Goal: Task Accomplishment & Management: Use online tool/utility

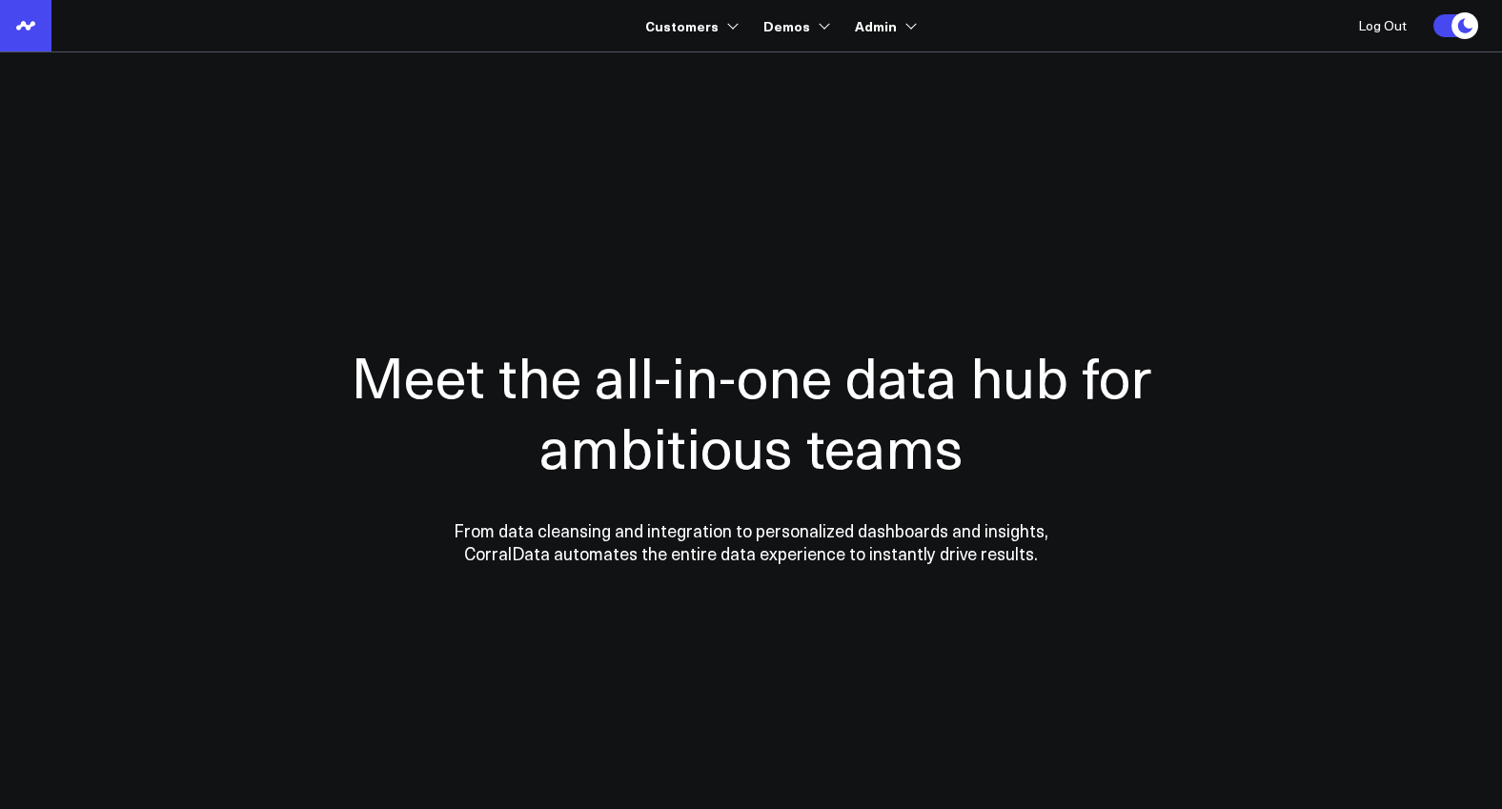
click at [22, 15] on icon at bounding box center [25, 25] width 23 height 23
click at [11, 15] on link at bounding box center [25, 25] width 51 height 51
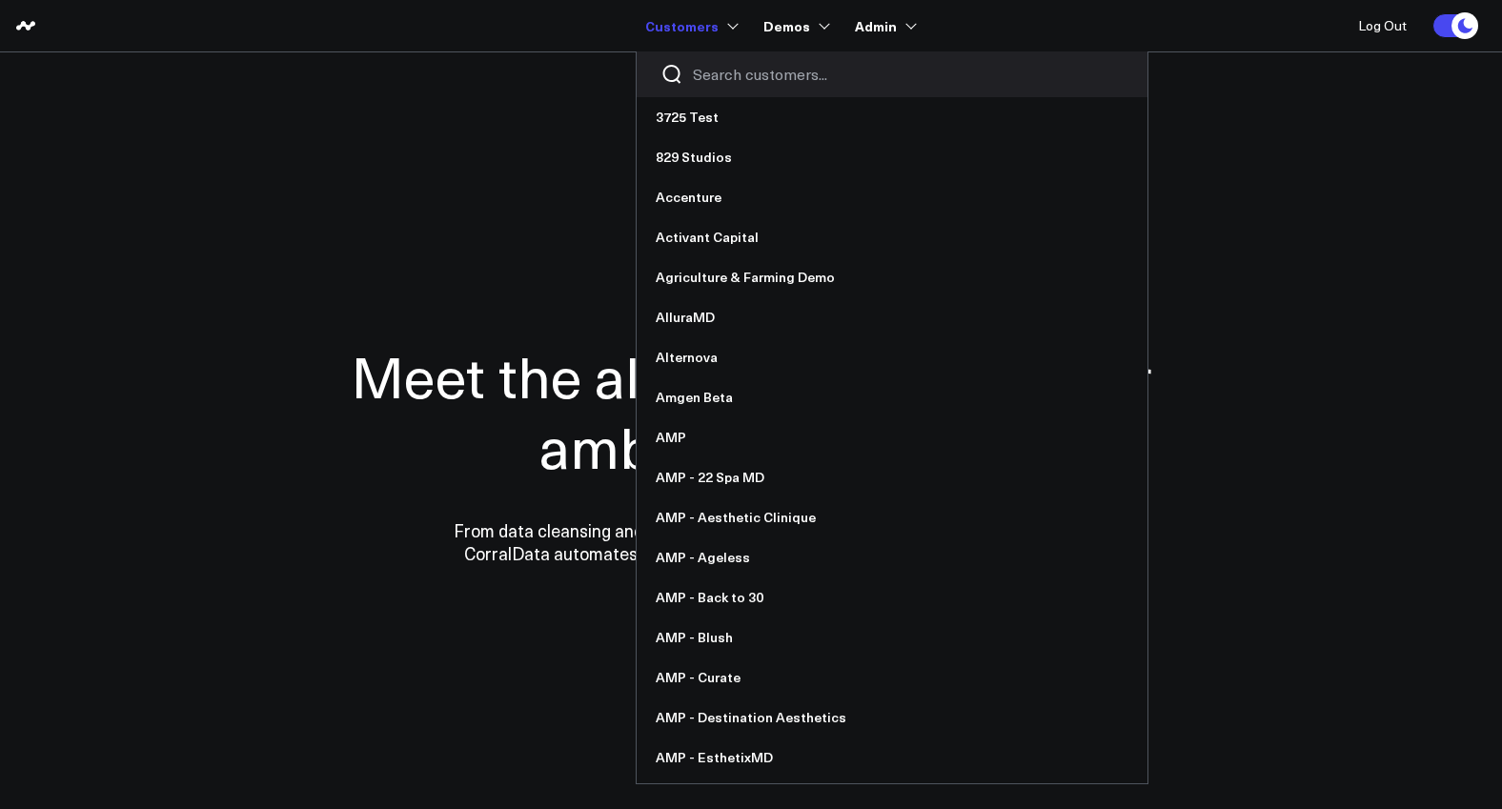
click at [704, 69] on input "Search customers input" at bounding box center [908, 74] width 431 height 21
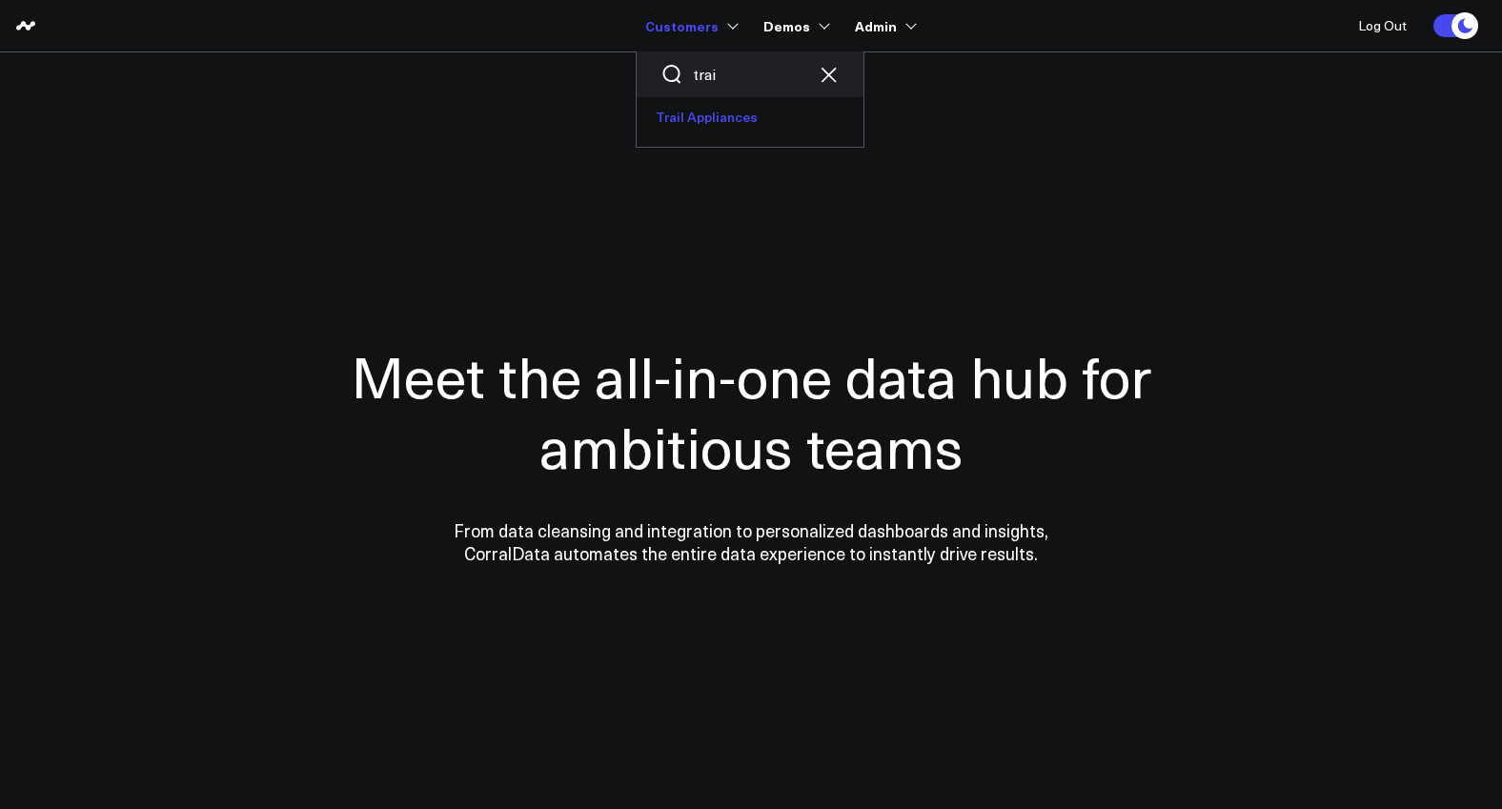
type input "trai"
click at [721, 115] on link "Trail Appliances" at bounding box center [750, 117] width 227 height 40
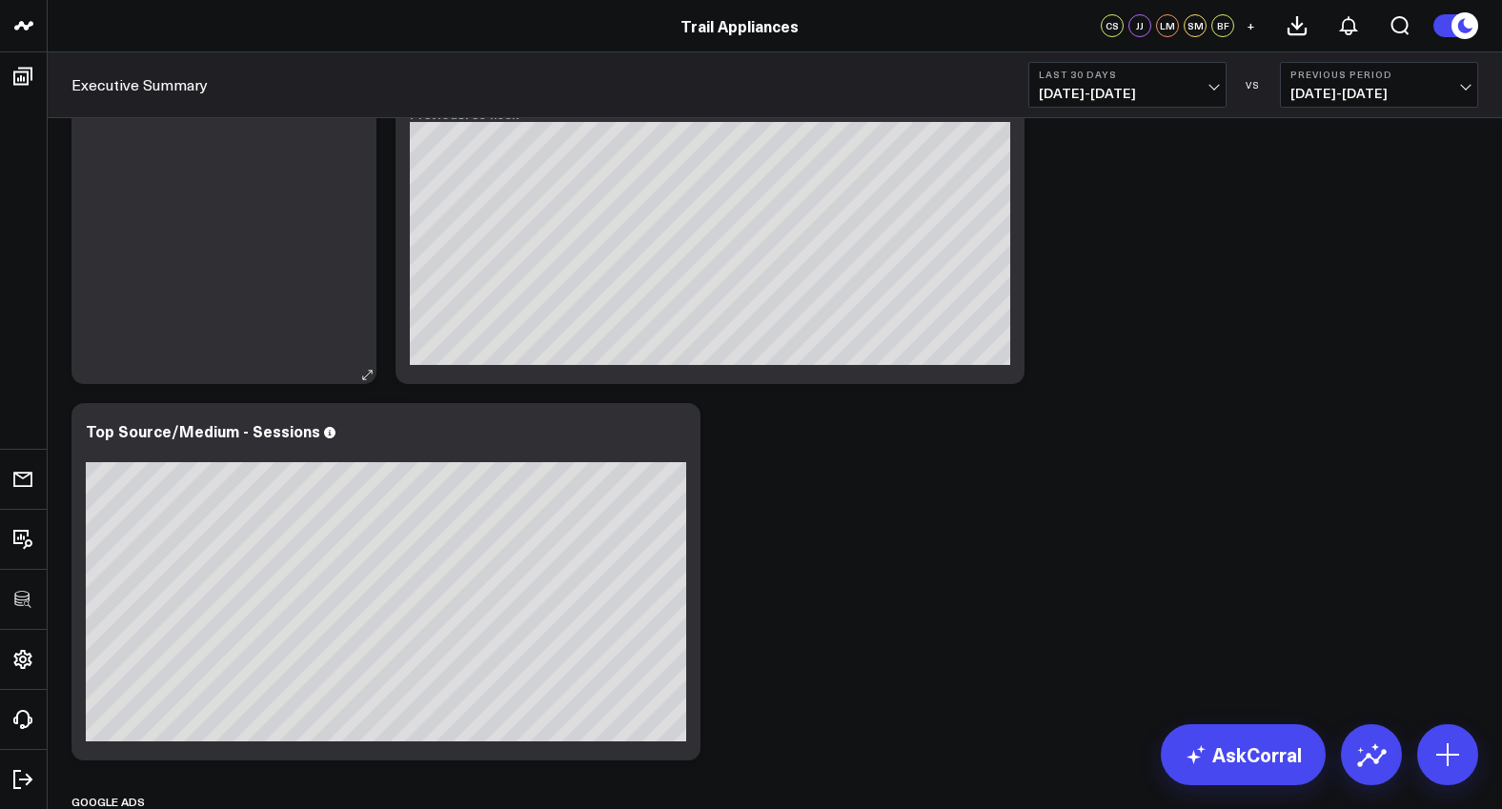
scroll to position [165, 0]
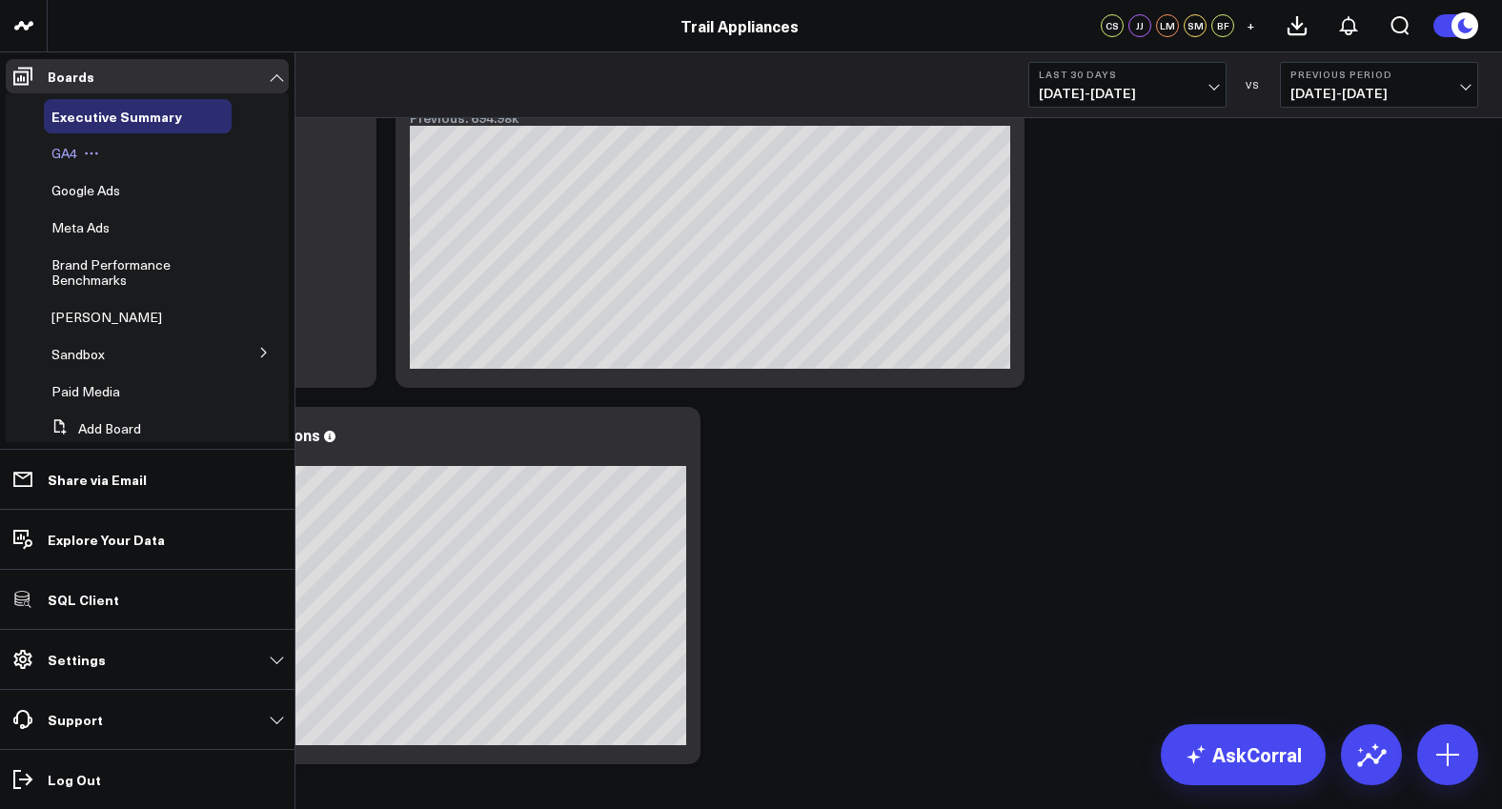
click at [76, 150] on span "GA4" at bounding box center [64, 153] width 26 height 18
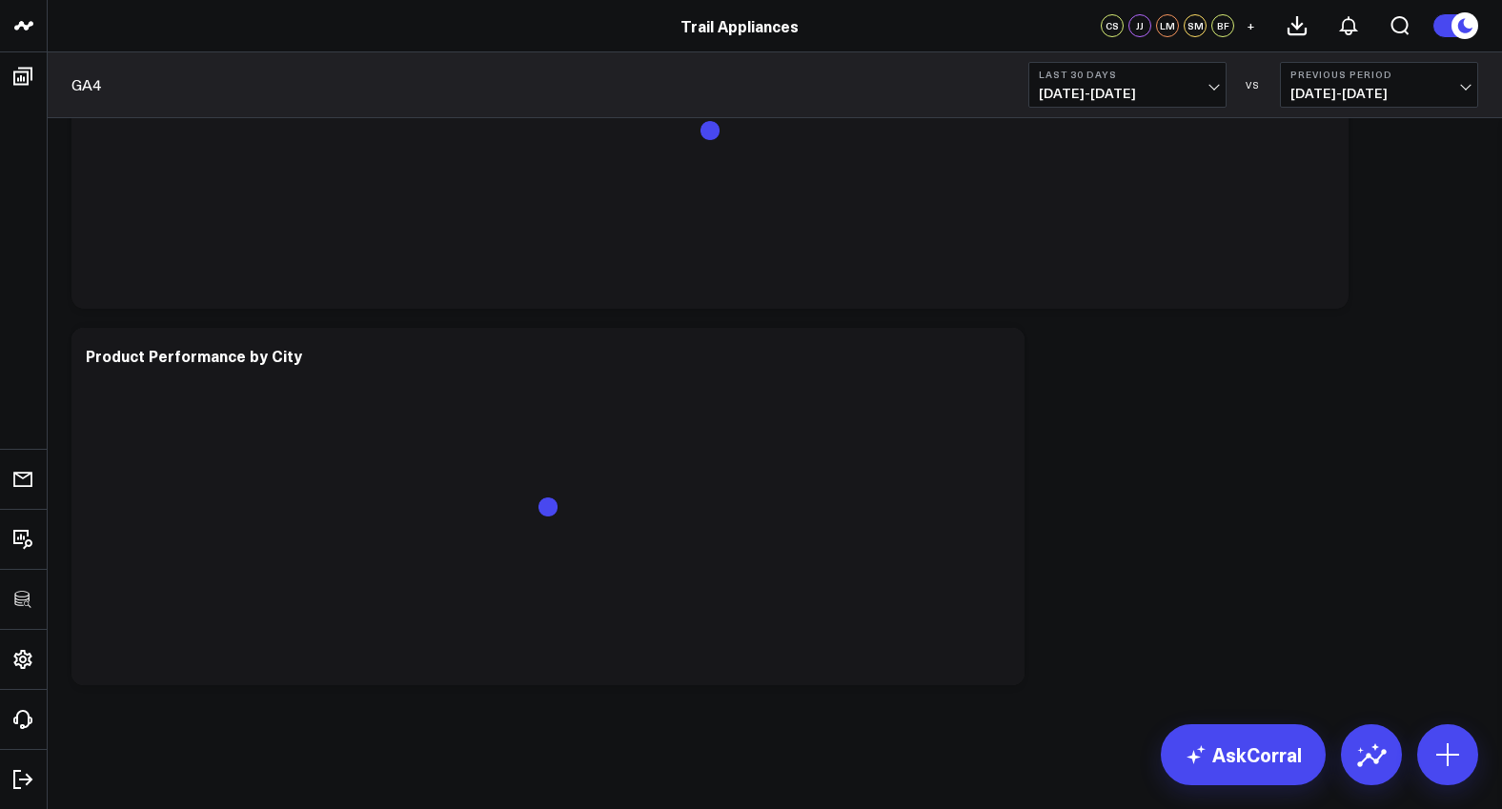
scroll to position [1481, 0]
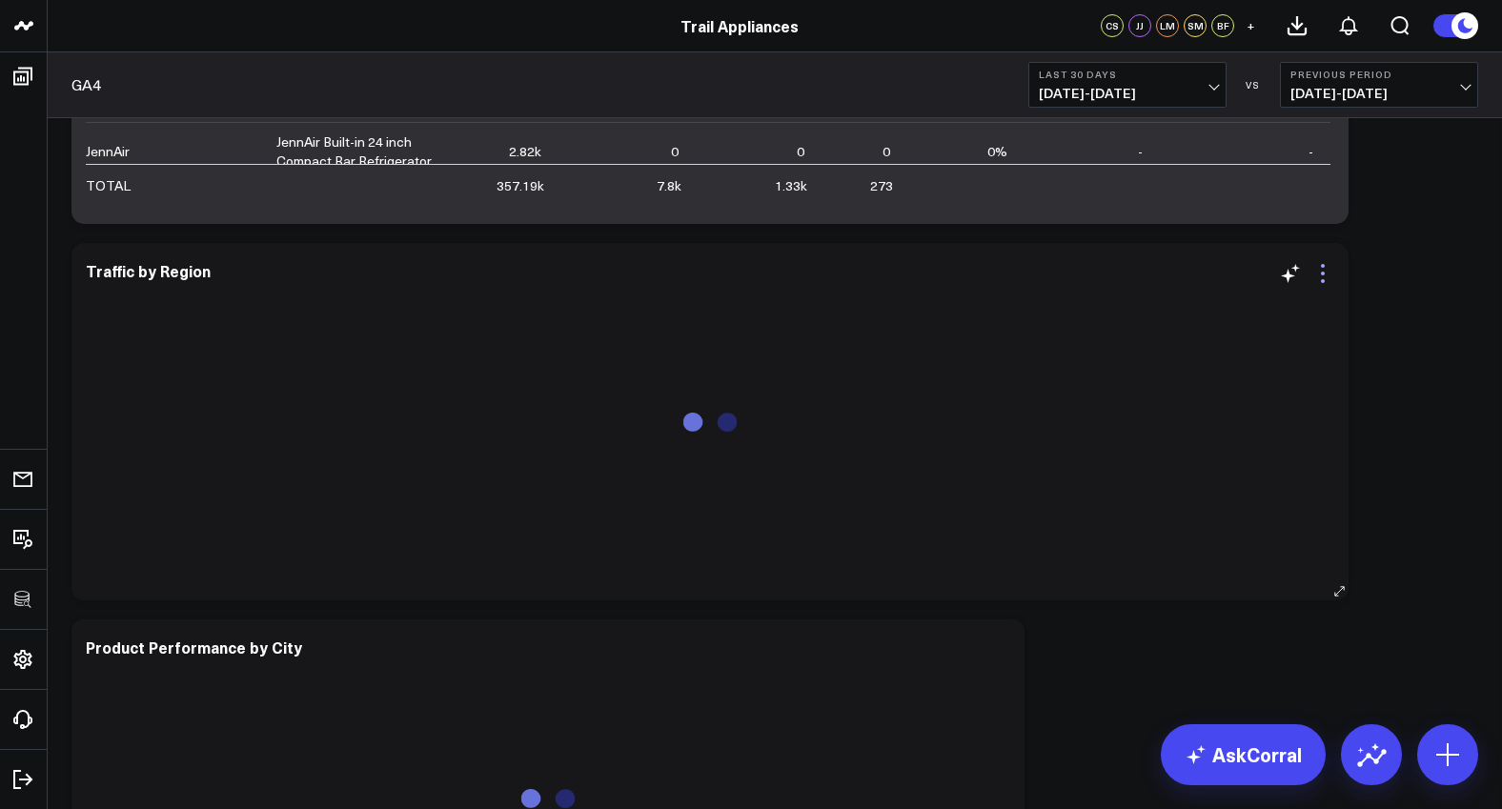
click at [1326, 279] on icon at bounding box center [1322, 273] width 23 height 23
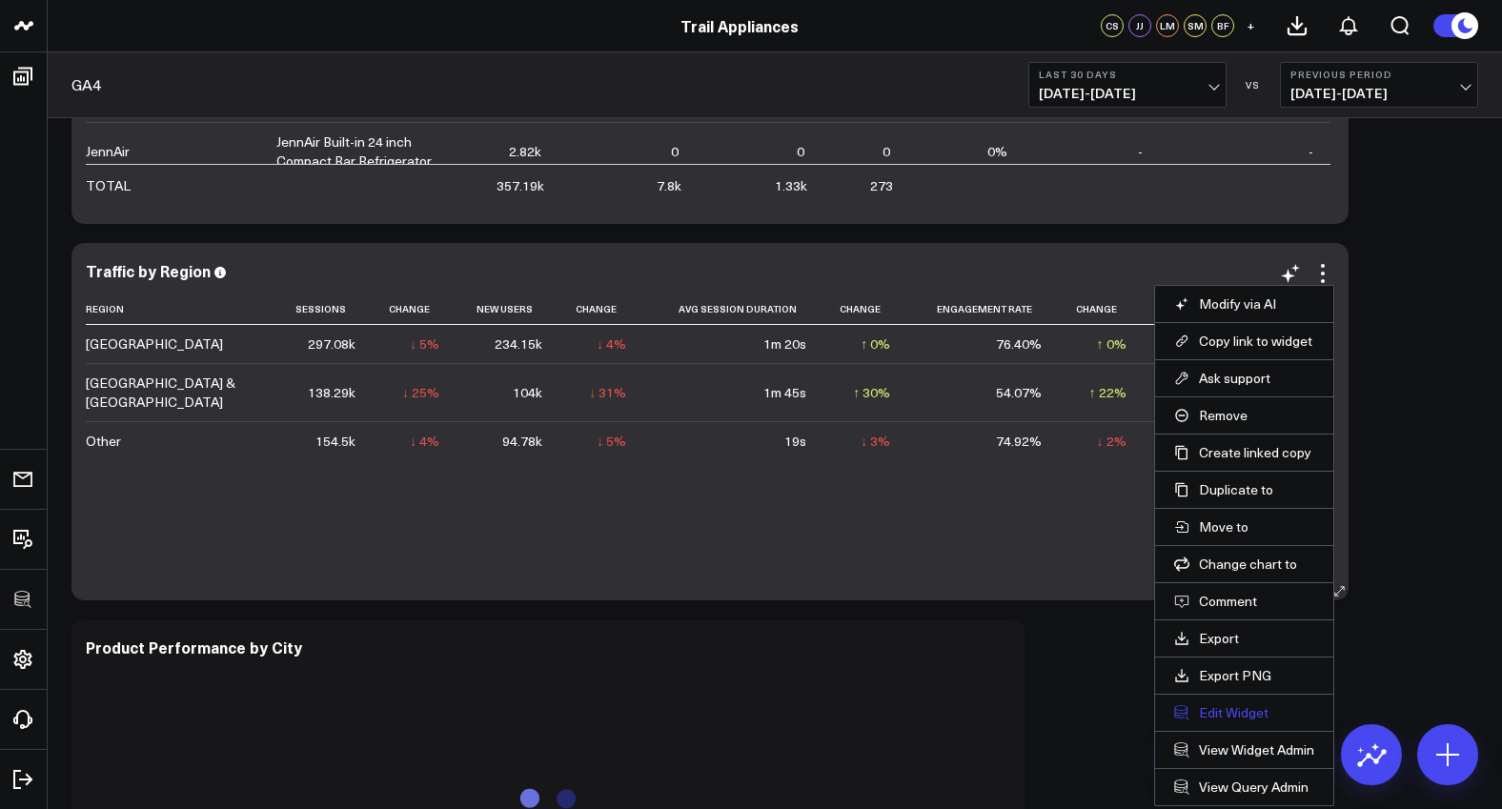
click at [1245, 719] on button "Edit Widget" at bounding box center [1244, 712] width 140 height 17
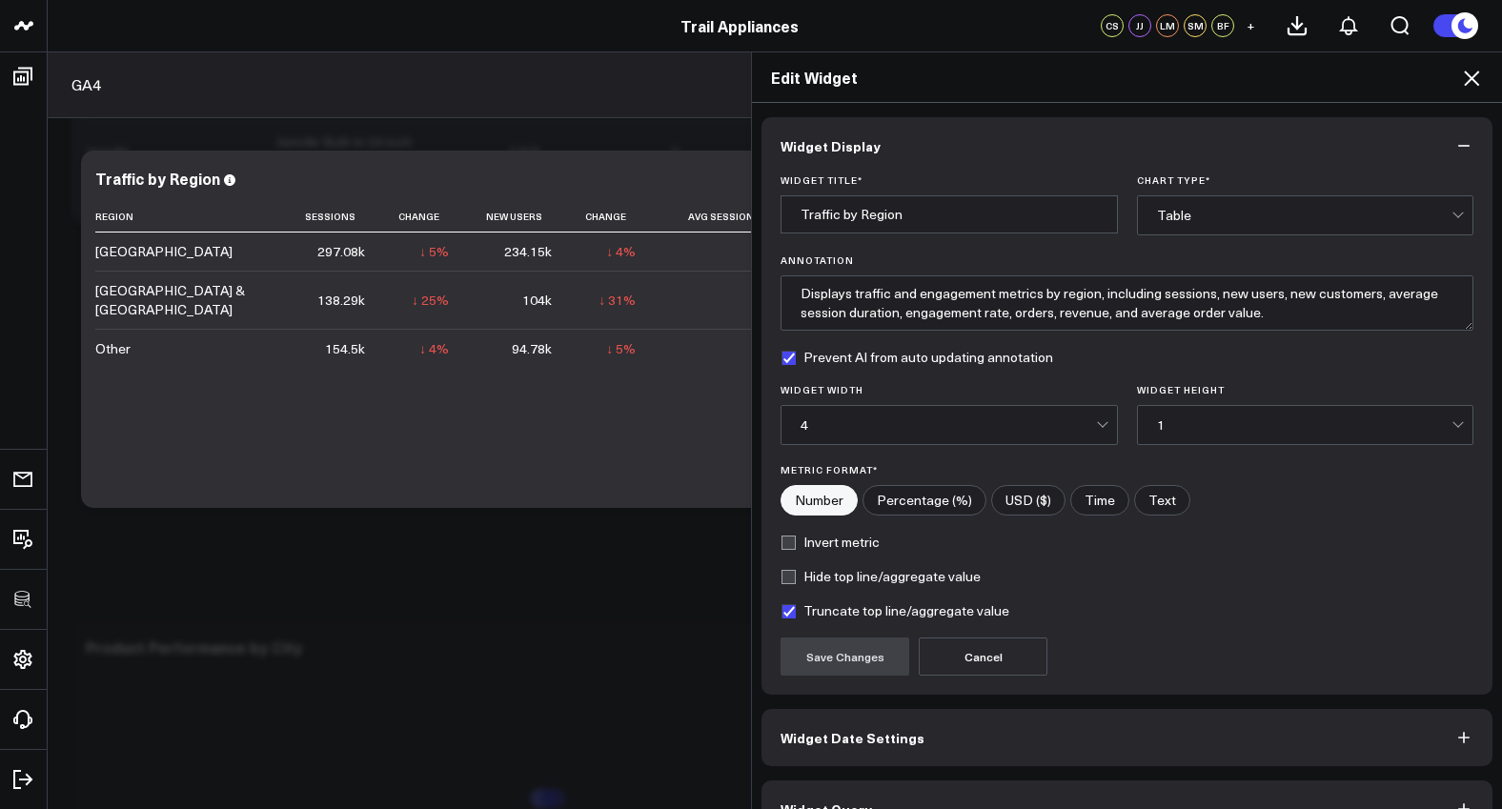
scroll to position [42, 0]
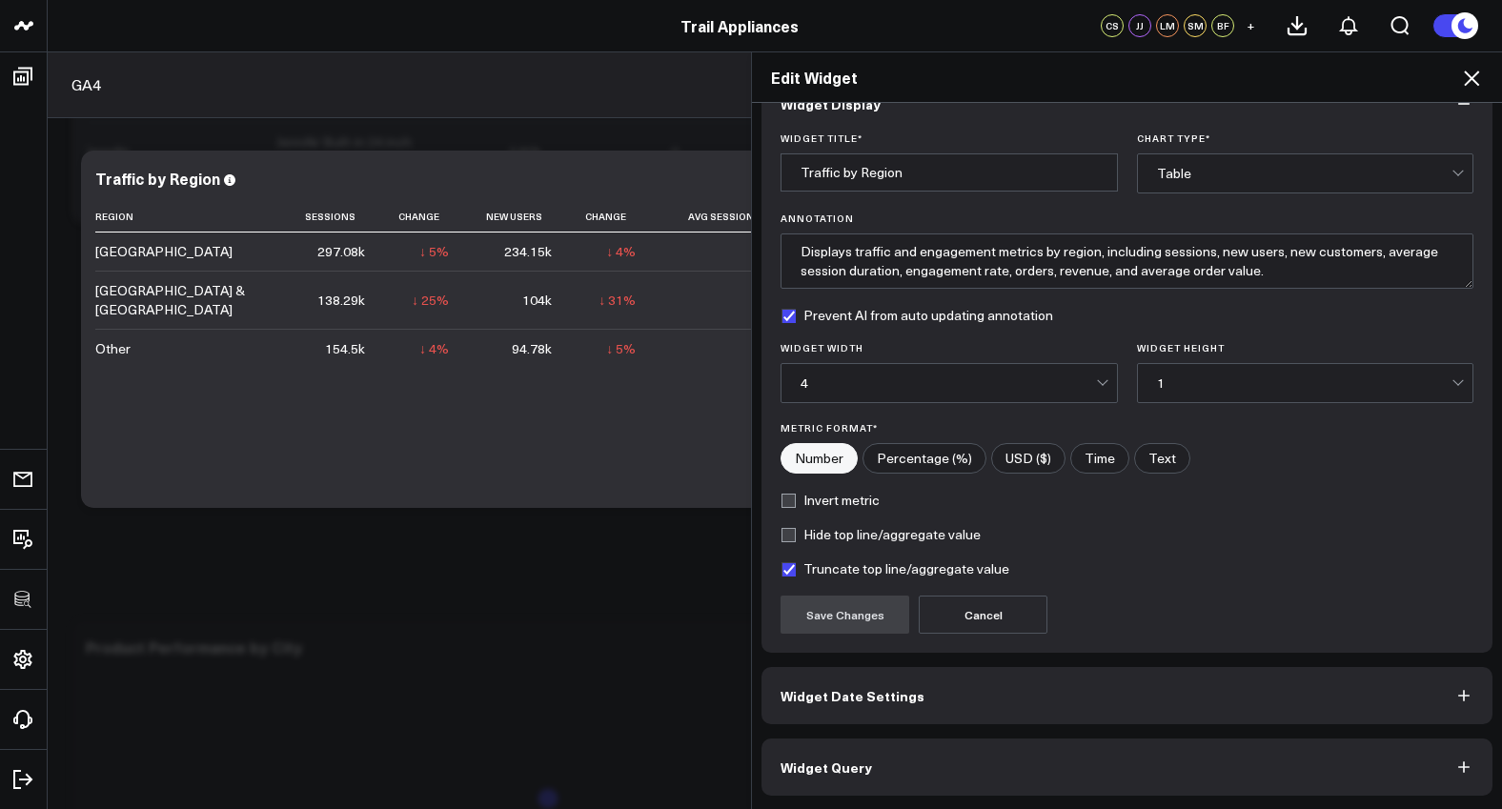
click at [1076, 751] on button "Widget Query" at bounding box center [1126, 766] width 731 height 57
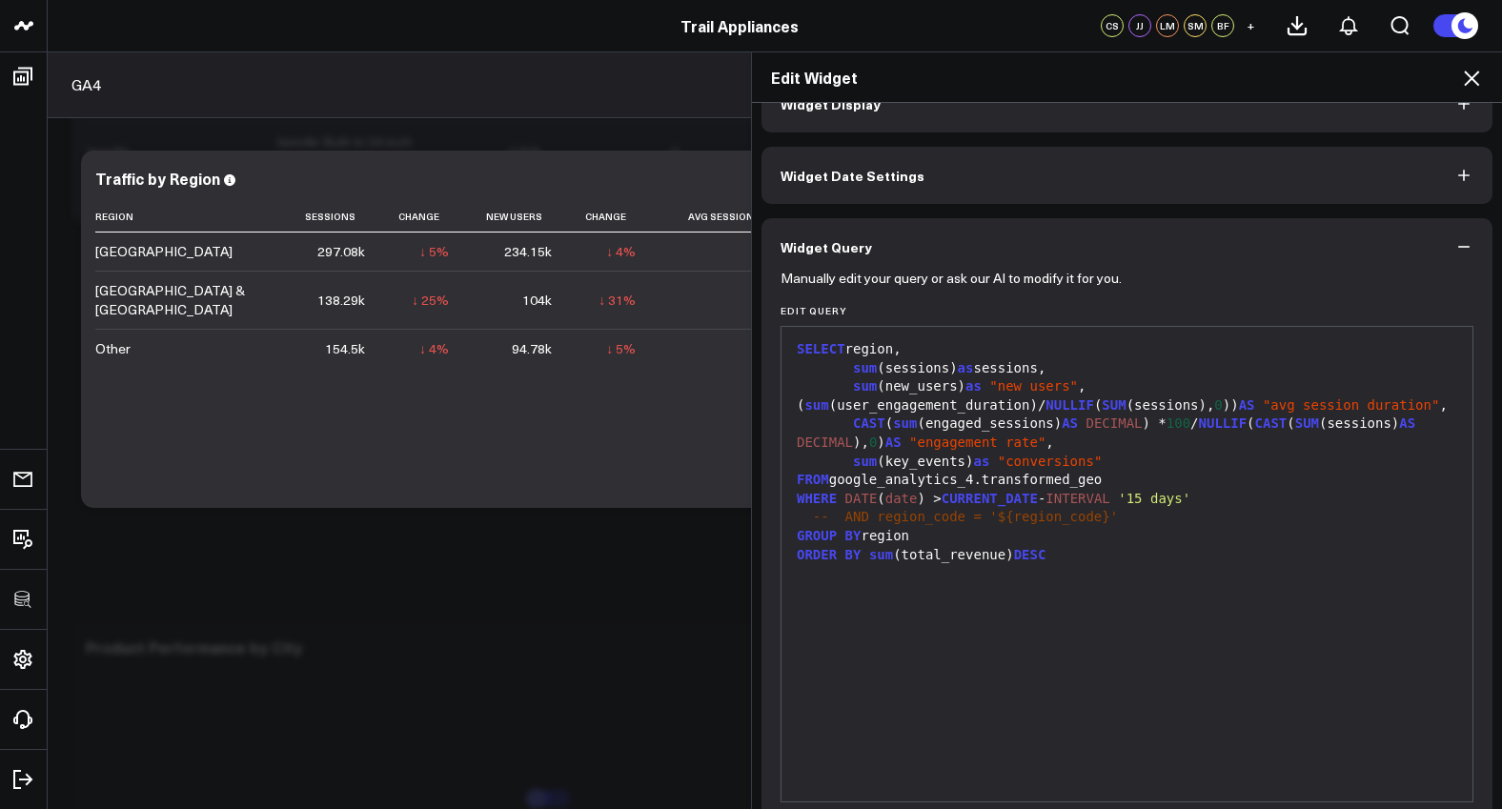
scroll to position [0, 0]
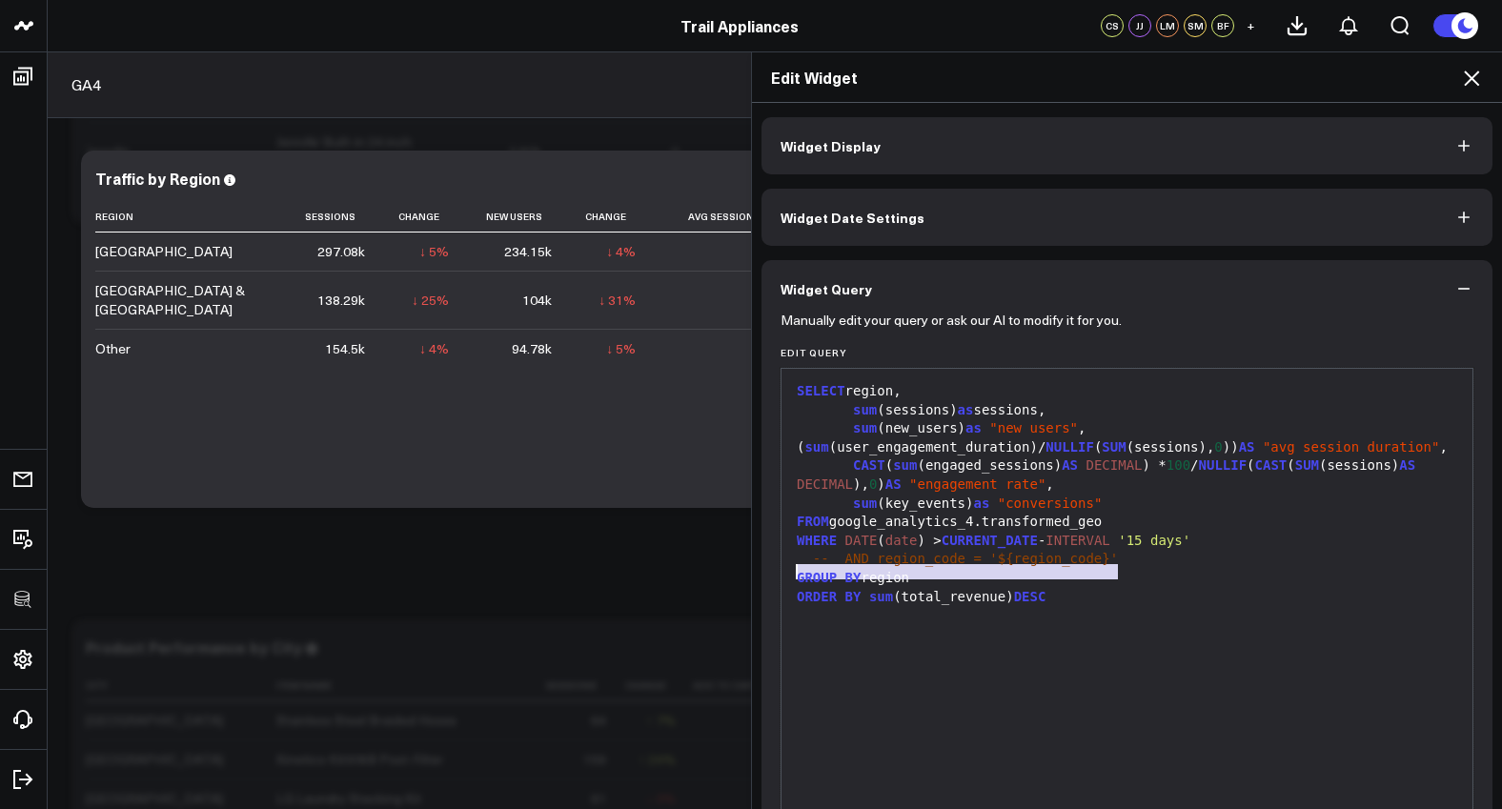
drag, startPoint x: 1116, startPoint y: 571, endPoint x: 768, endPoint y: 570, distance: 347.8
click at [768, 570] on div "Manually edit your query or ask our AI to modify it for you. Edit Query 99 1 2 …" at bounding box center [1126, 618] width 731 height 603
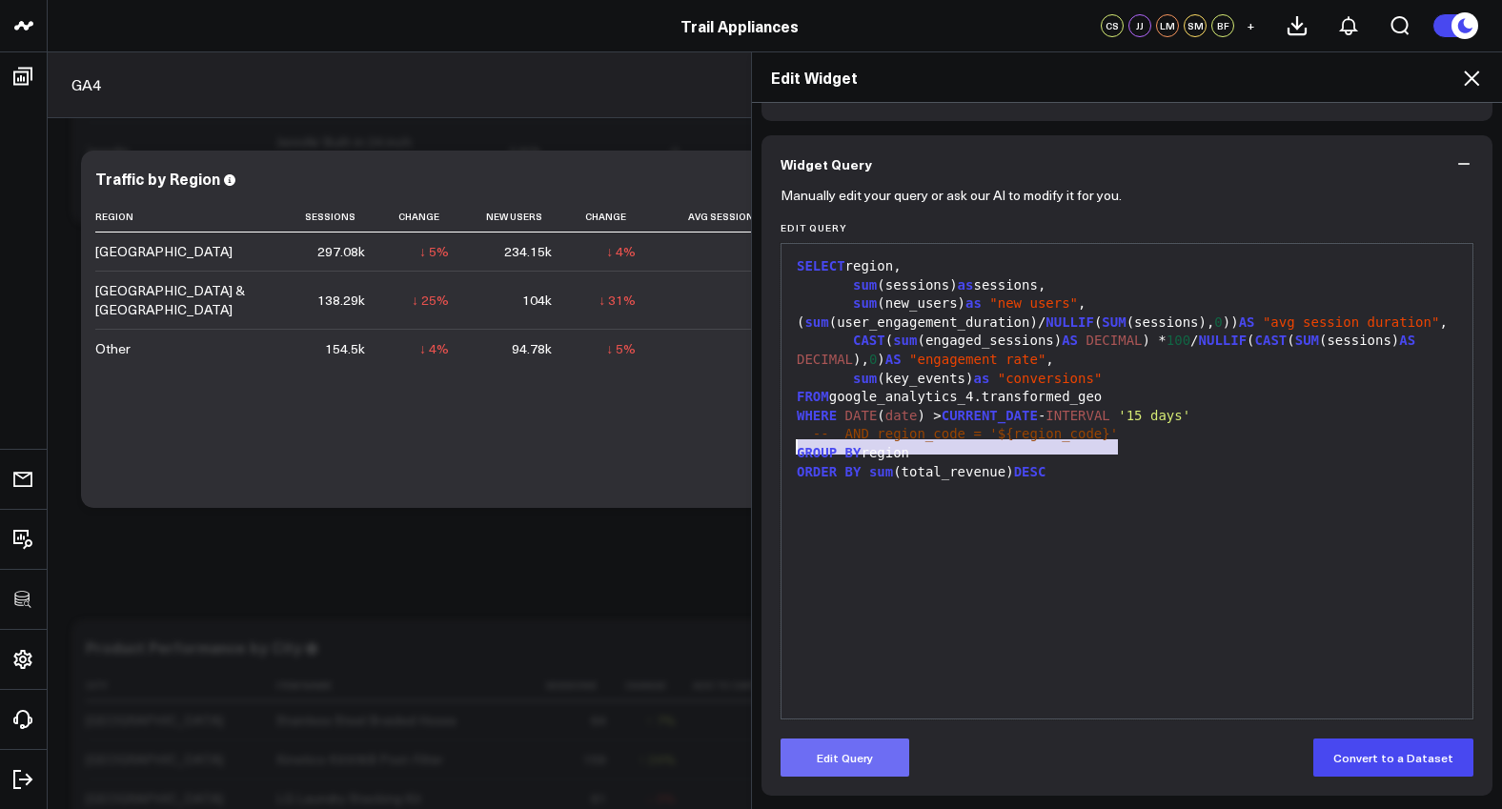
click at [870, 764] on button "Edit Query" at bounding box center [844, 757] width 129 height 38
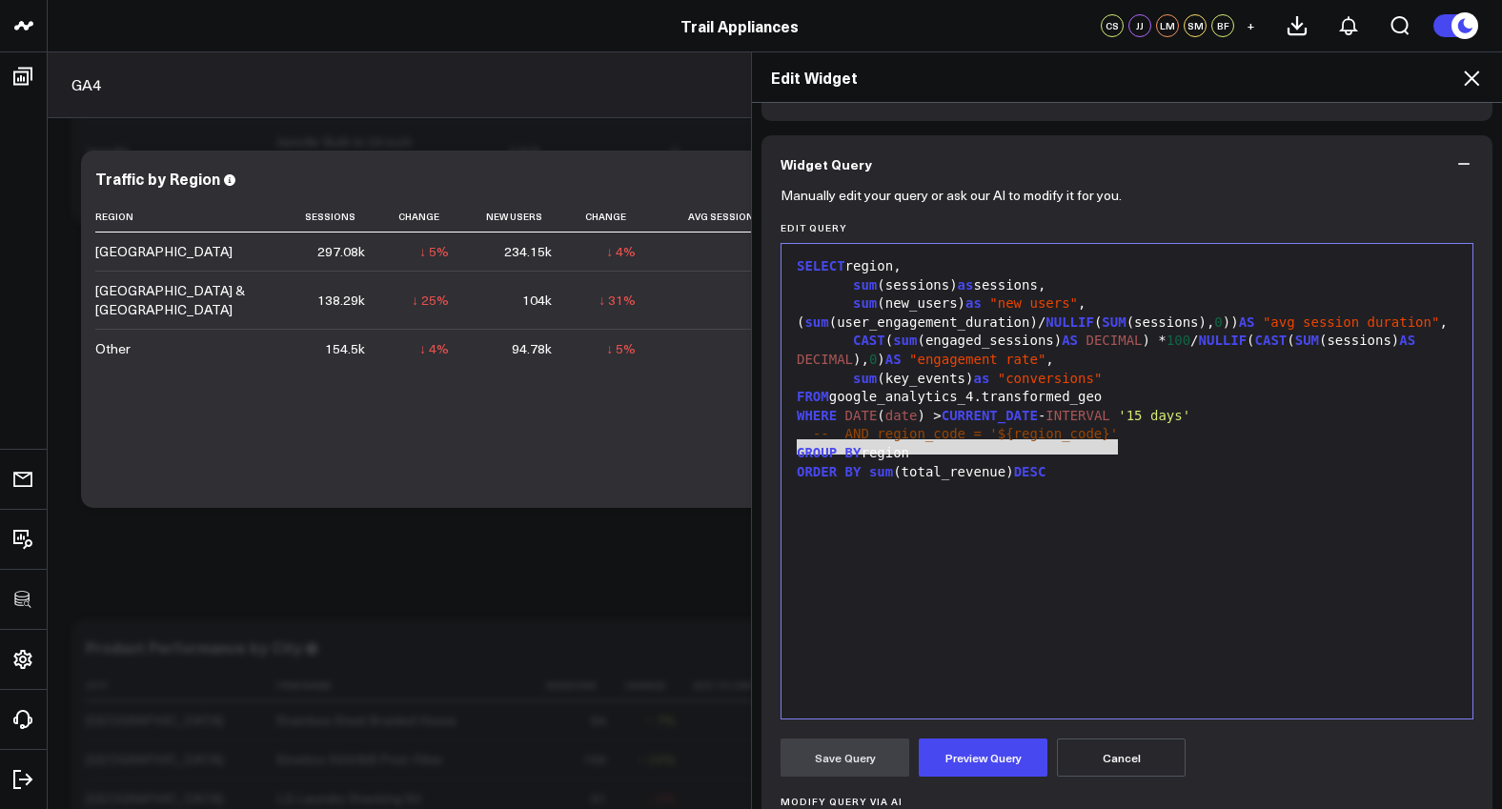
click at [1136, 444] on div "-- AND region_code = '${region_code}'" at bounding box center [1127, 434] width 672 height 19
drag, startPoint x: 1134, startPoint y: 449, endPoint x: 779, endPoint y: 443, distance: 354.5
click at [780, 443] on div "99 1 2 3 4 5 6 7 8 9 10 11 › ⌄ SELECT region, sum (sessions) as sessions, sum (…" at bounding box center [1126, 481] width 693 height 476
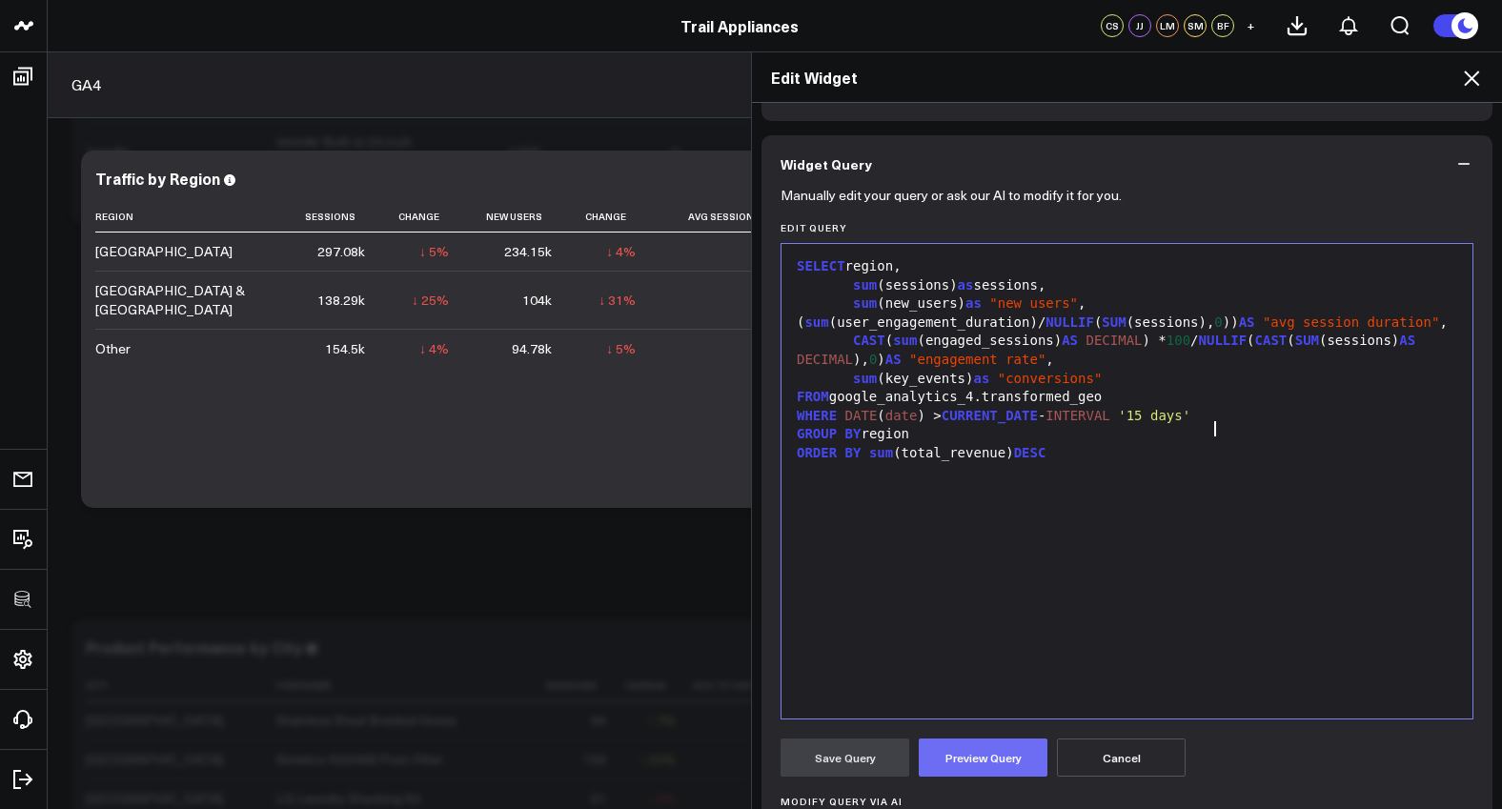
click at [951, 755] on button "Preview Query" at bounding box center [983, 757] width 129 height 38
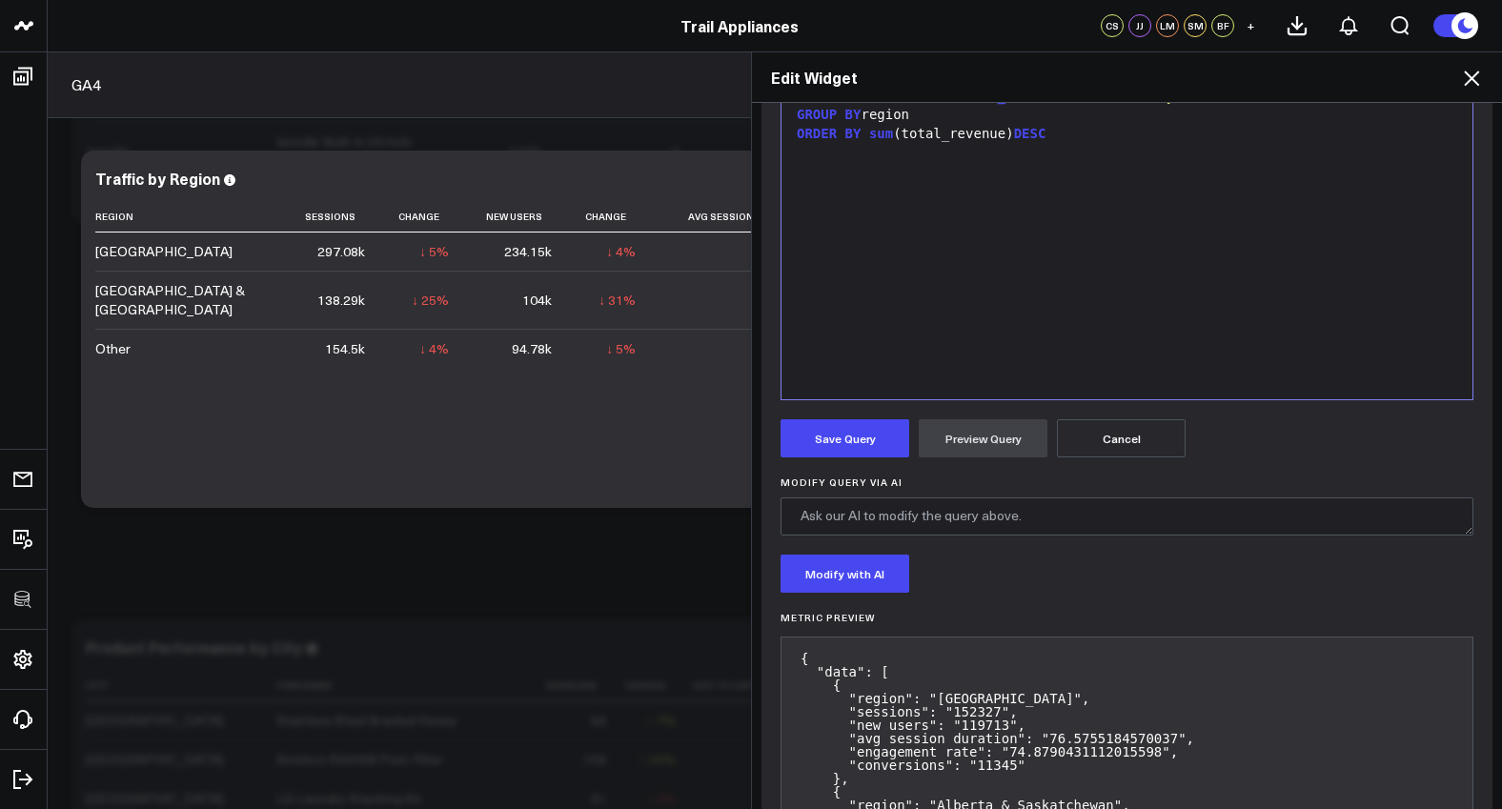
scroll to position [97, 0]
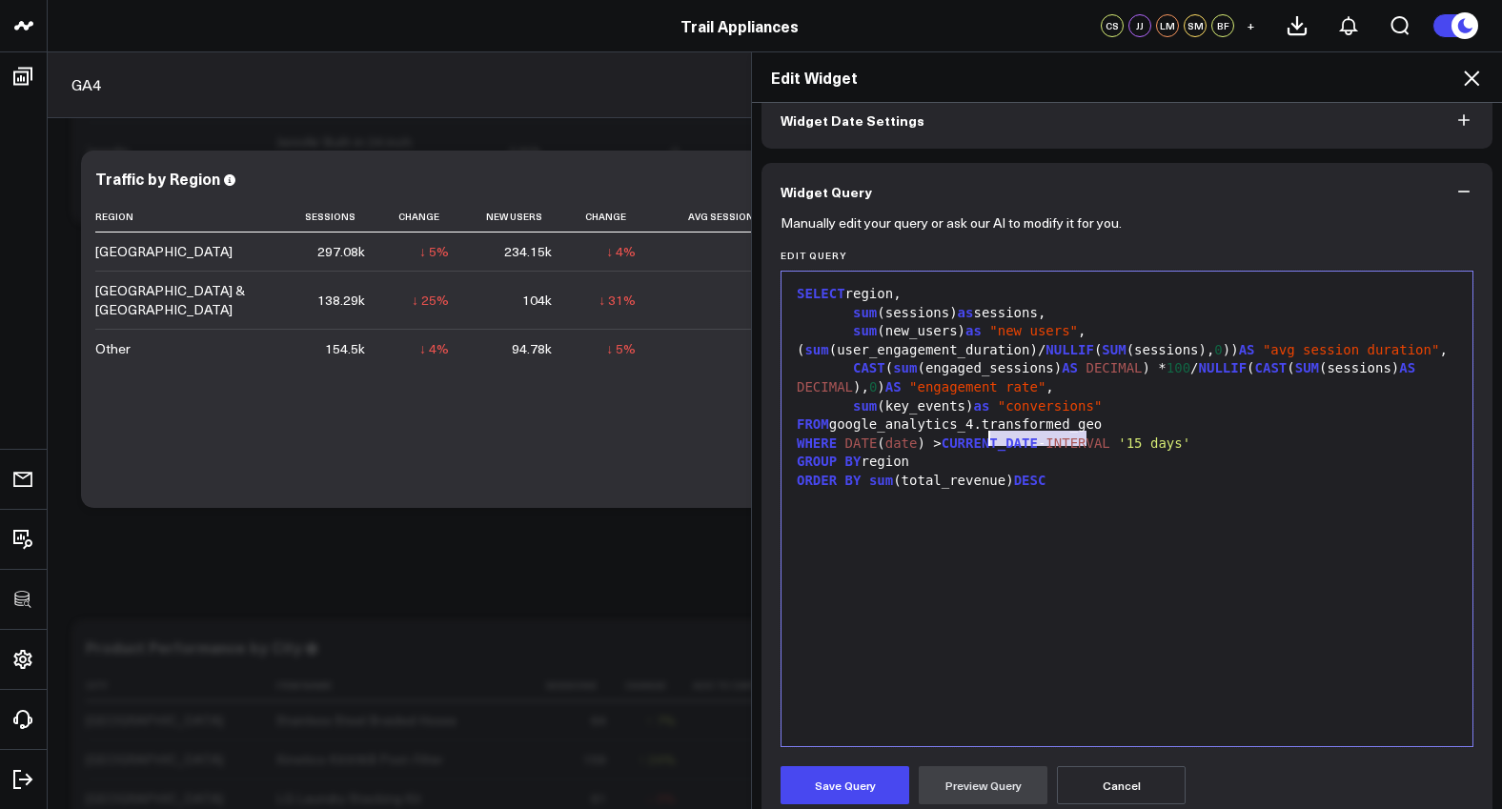
drag, startPoint x: 1080, startPoint y: 441, endPoint x: 985, endPoint y: 440, distance: 94.3
click at [985, 435] on div "FROM google_analytics_4.transformed_geo" at bounding box center [1127, 424] width 672 height 19
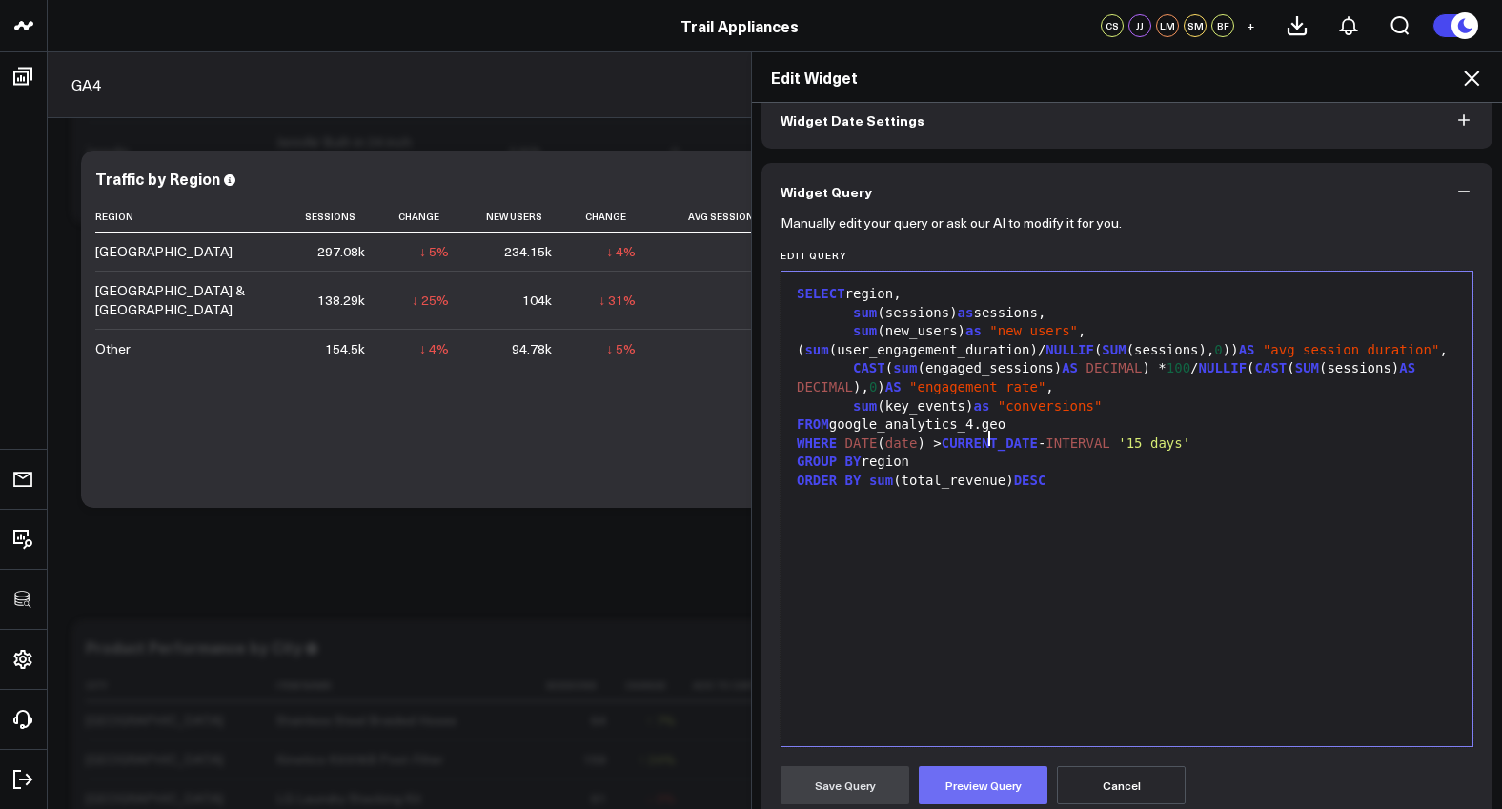
click at [994, 778] on button "Preview Query" at bounding box center [983, 785] width 129 height 38
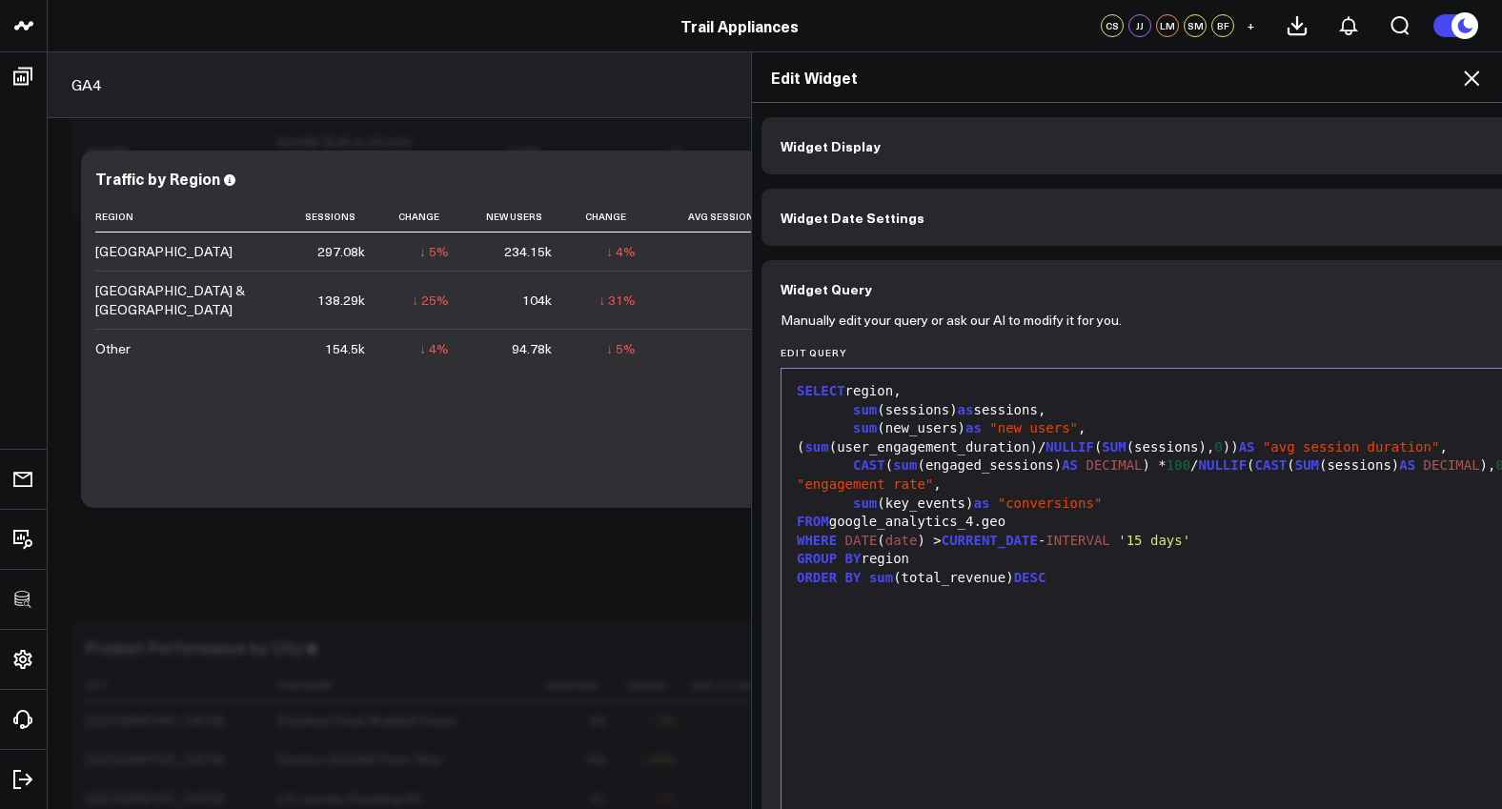
scroll to position [427, 0]
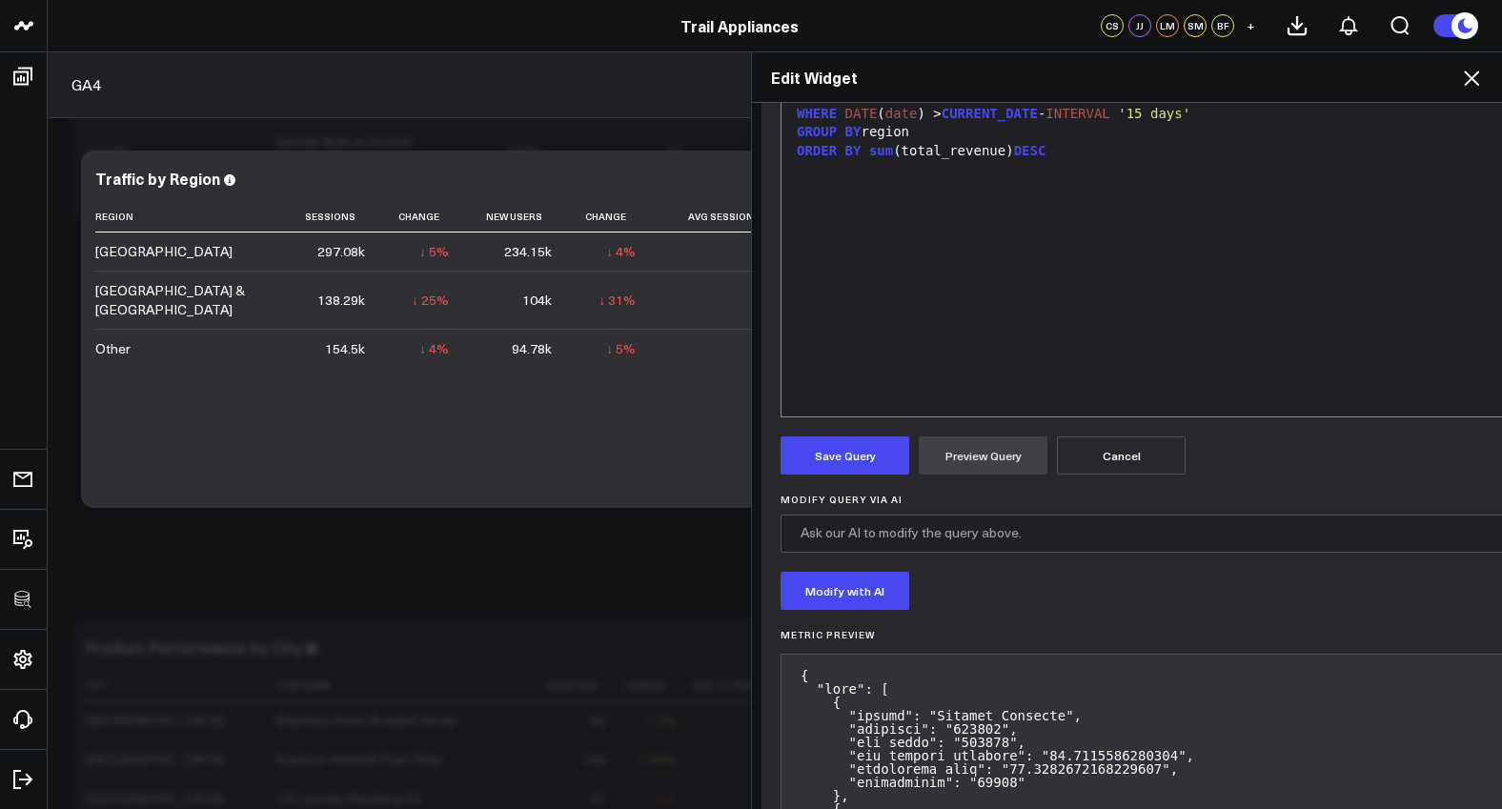
click at [849, 473] on button "Save Query" at bounding box center [844, 455] width 129 height 38
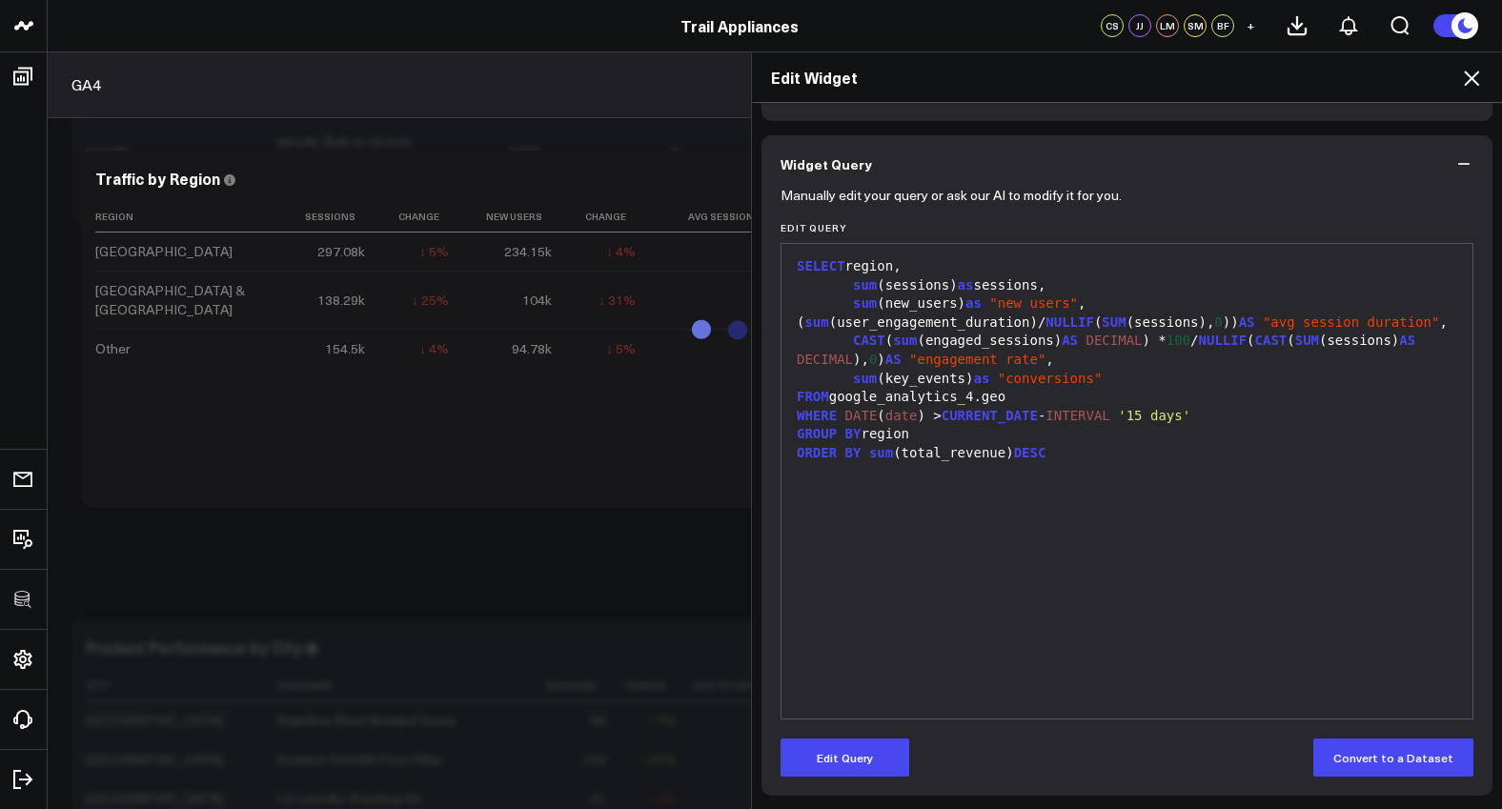
scroll to position [0, 0]
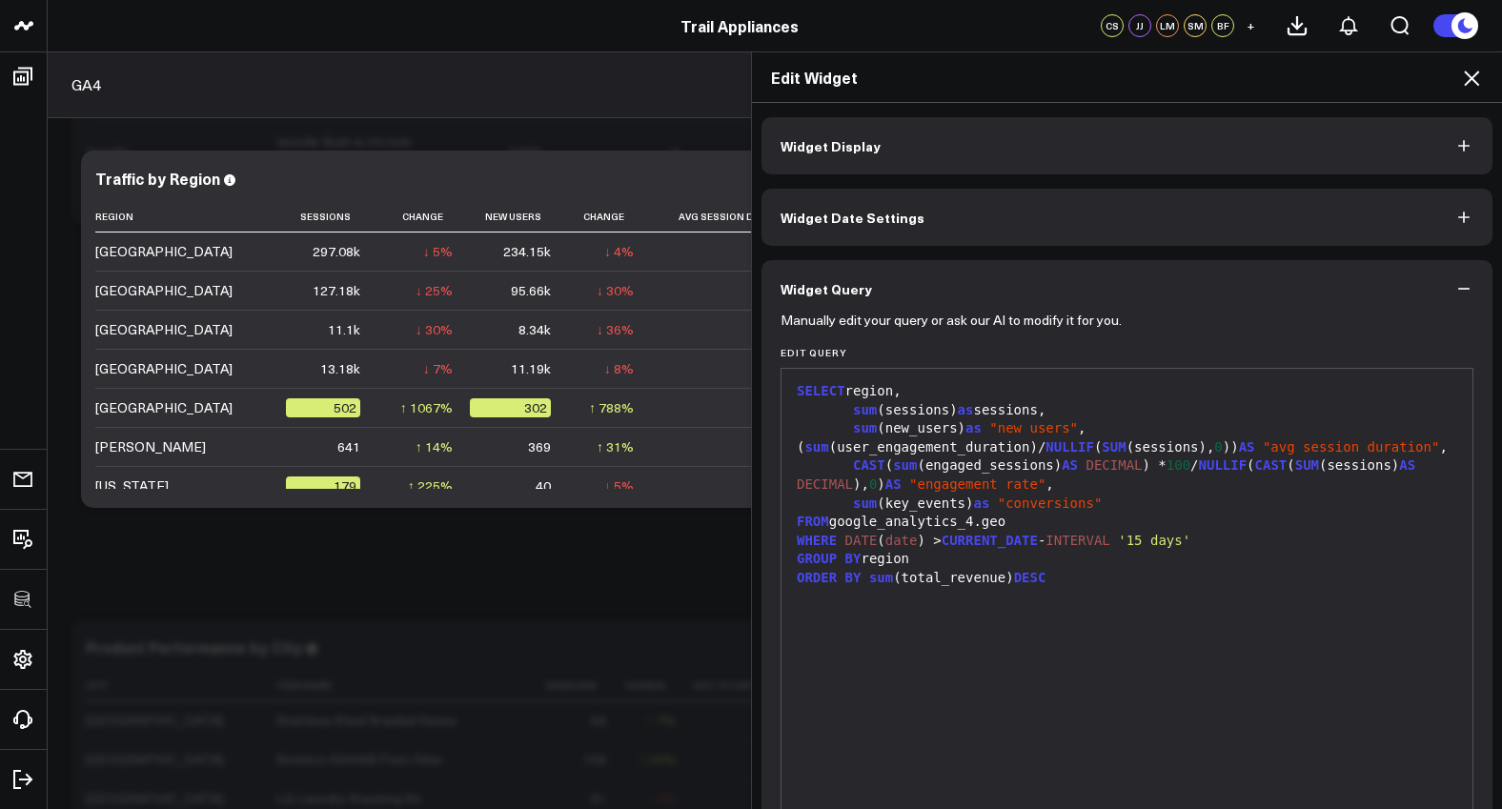
click at [976, 131] on button "Widget Display" at bounding box center [1126, 145] width 731 height 57
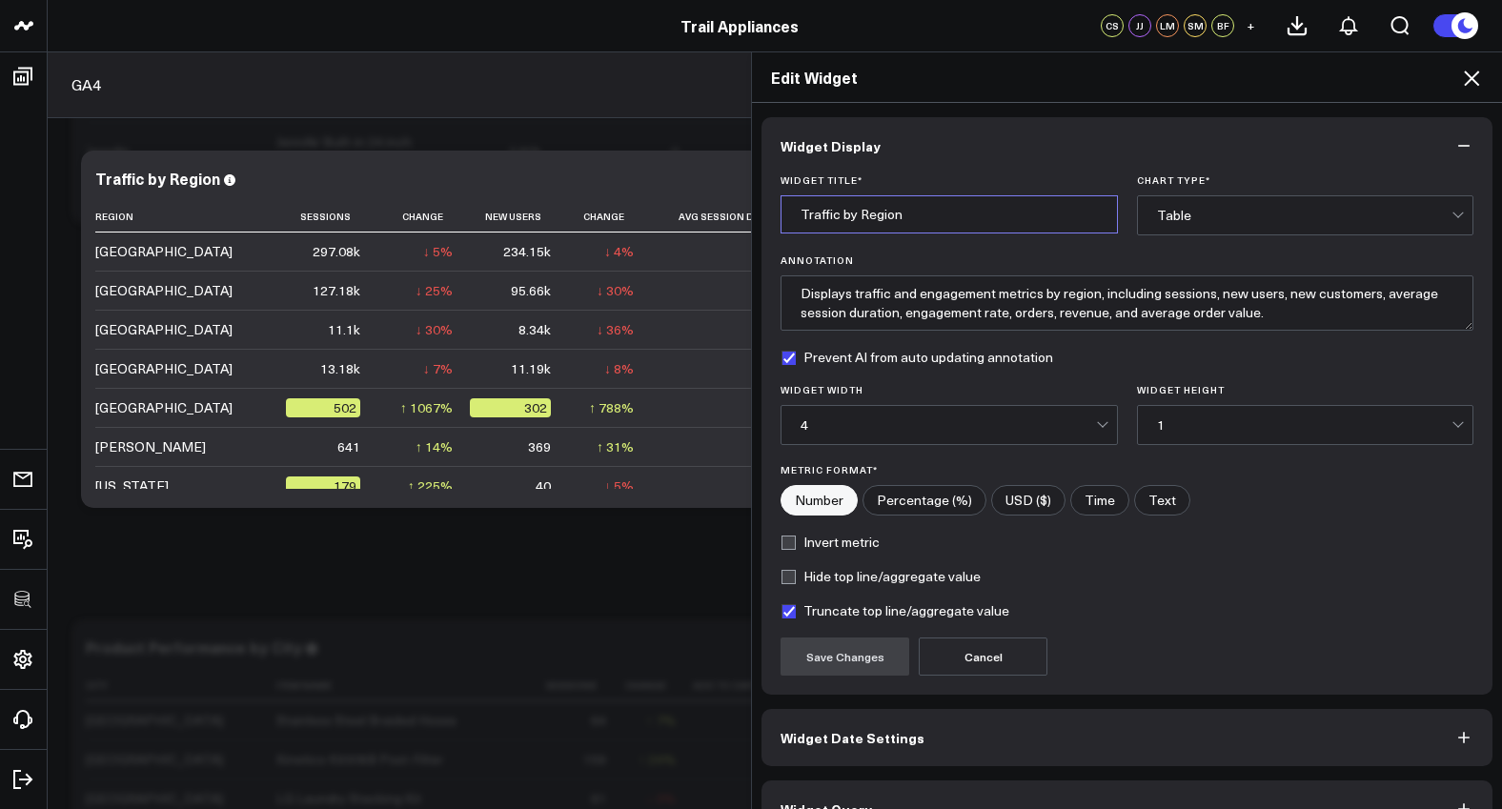
click at [800, 212] on input "Traffic by Region" at bounding box center [948, 214] width 337 height 38
click at [796, 213] on input "Traffic by Region" at bounding box center [948, 214] width 337 height 38
type input "Unfiltered Traffic by Region"
click at [829, 658] on button "Save Changes" at bounding box center [844, 656] width 129 height 38
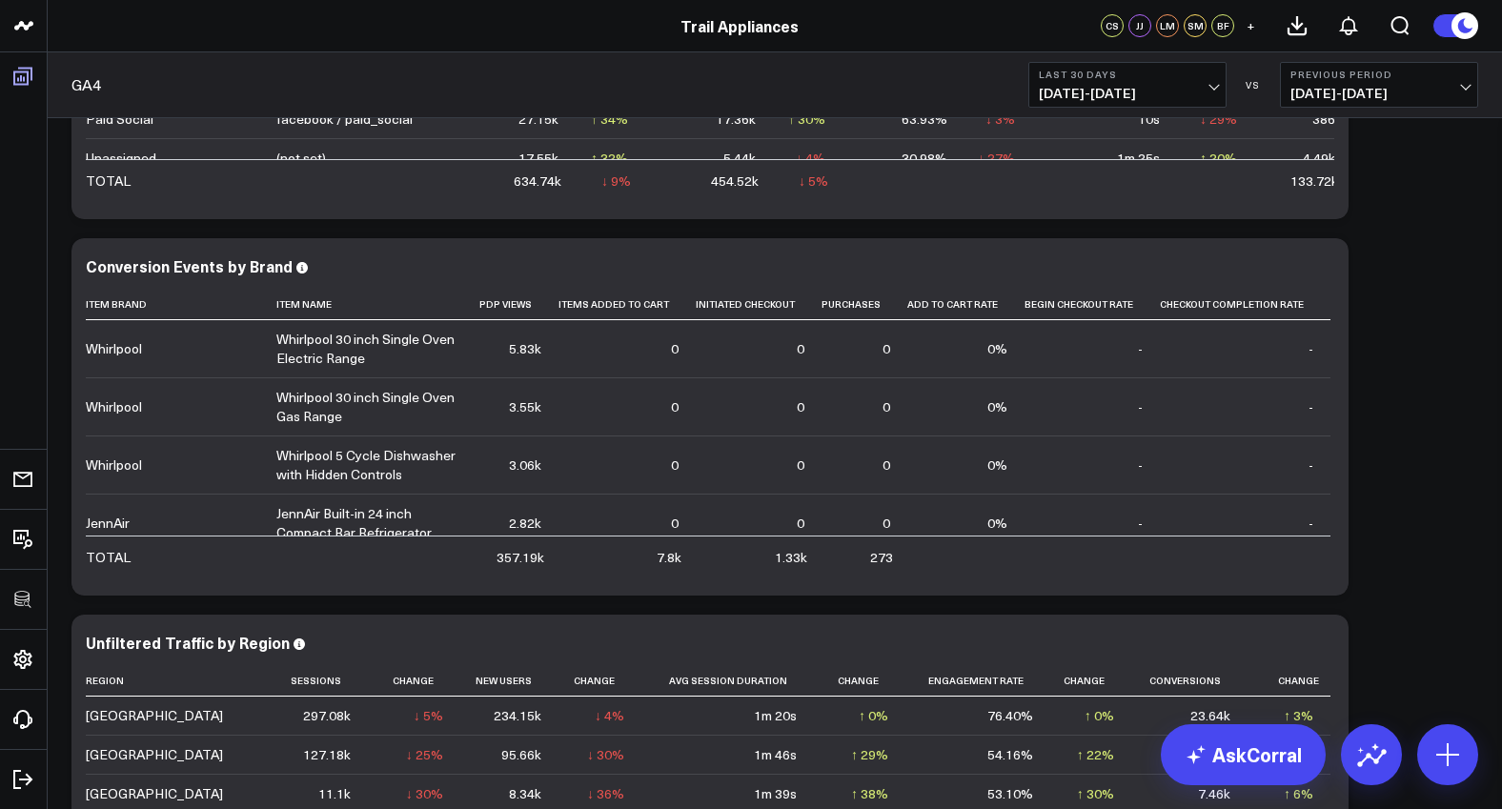
scroll to position [1357, 0]
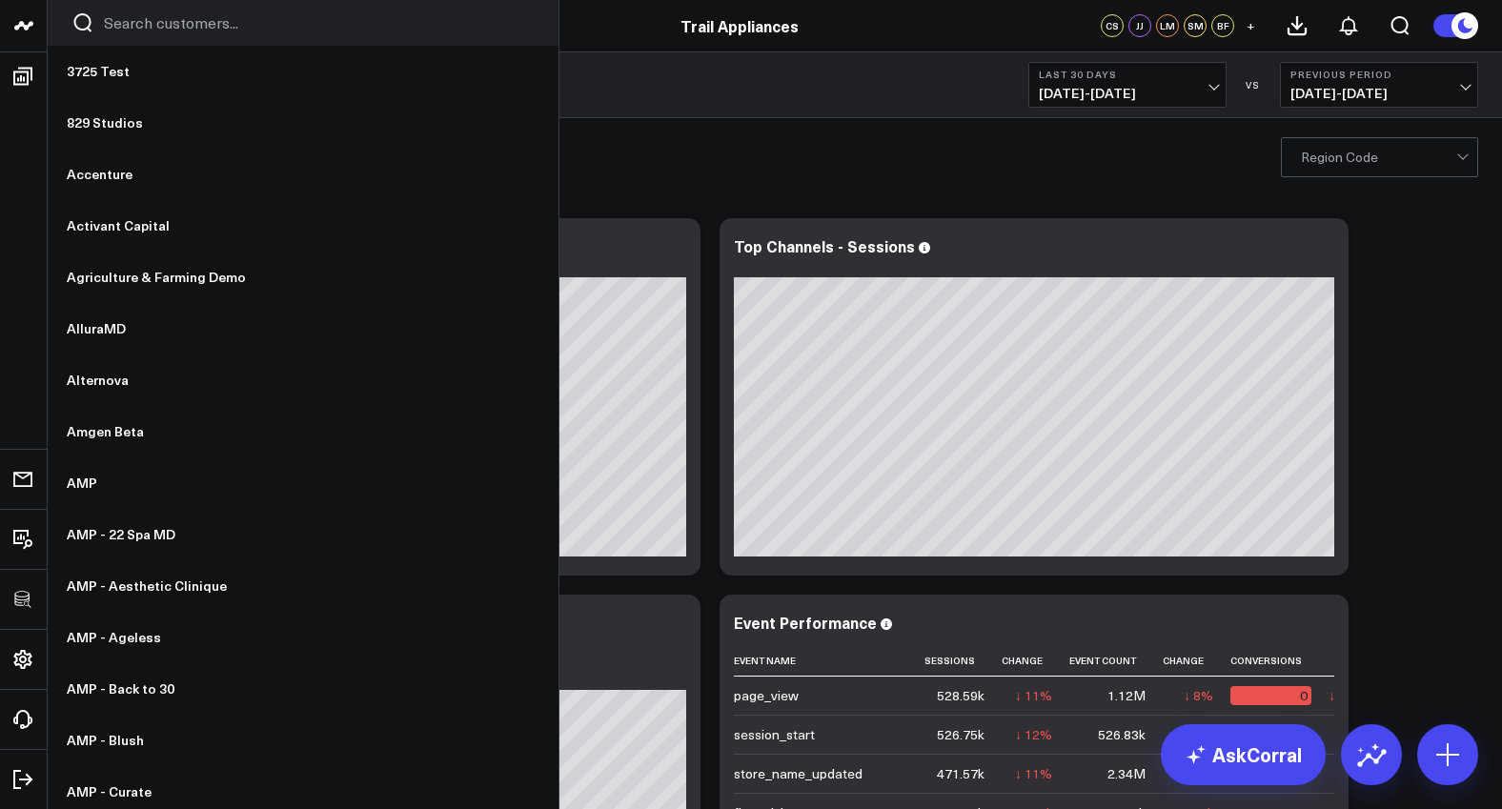
click at [119, 25] on input "Search customers input" at bounding box center [319, 22] width 431 height 21
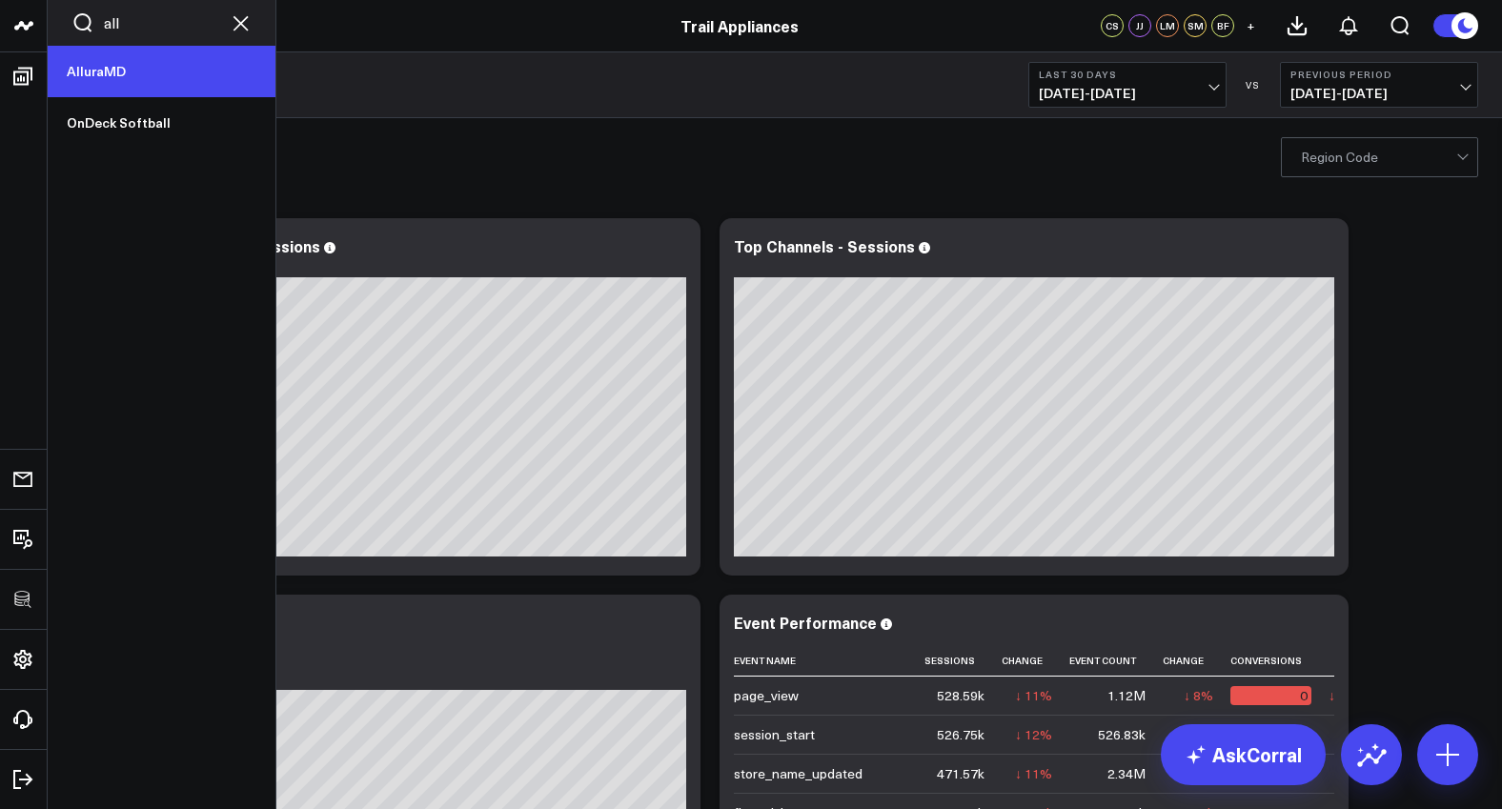
type input "all"
click at [116, 67] on link "AlluraMD" at bounding box center [162, 71] width 228 height 51
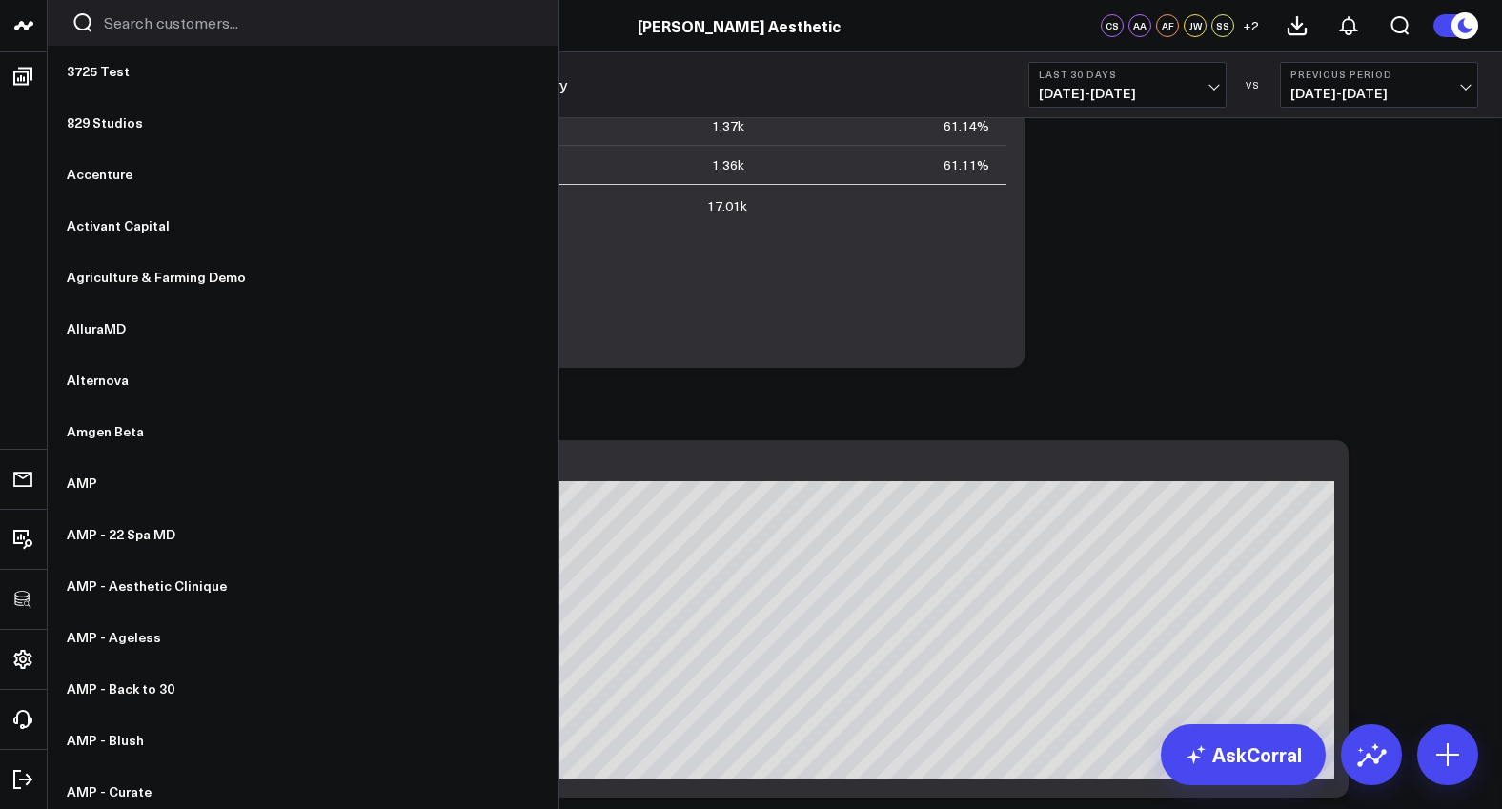
scroll to position [3331, 0]
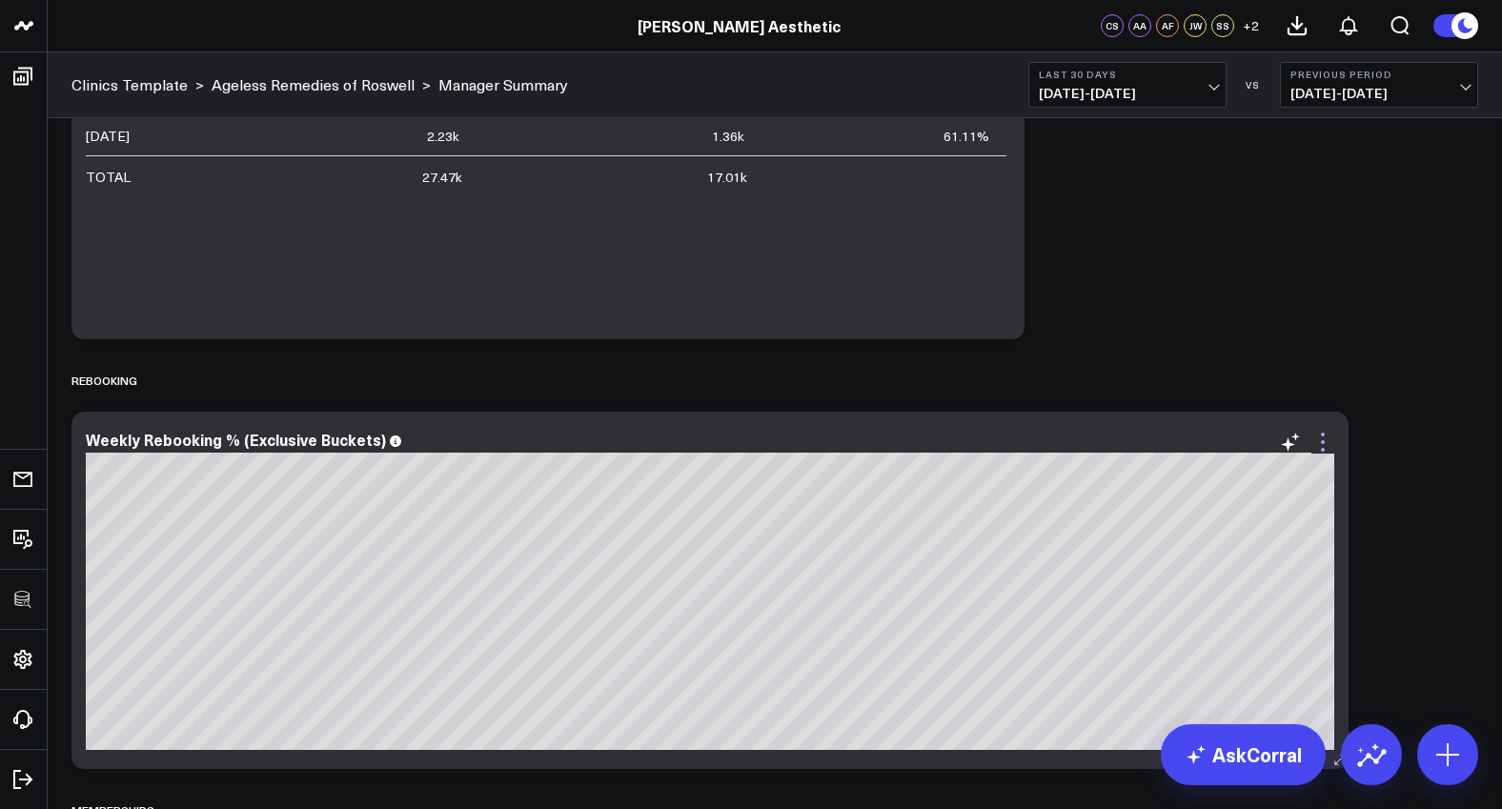
click at [1321, 445] on icon at bounding box center [1322, 442] width 23 height 23
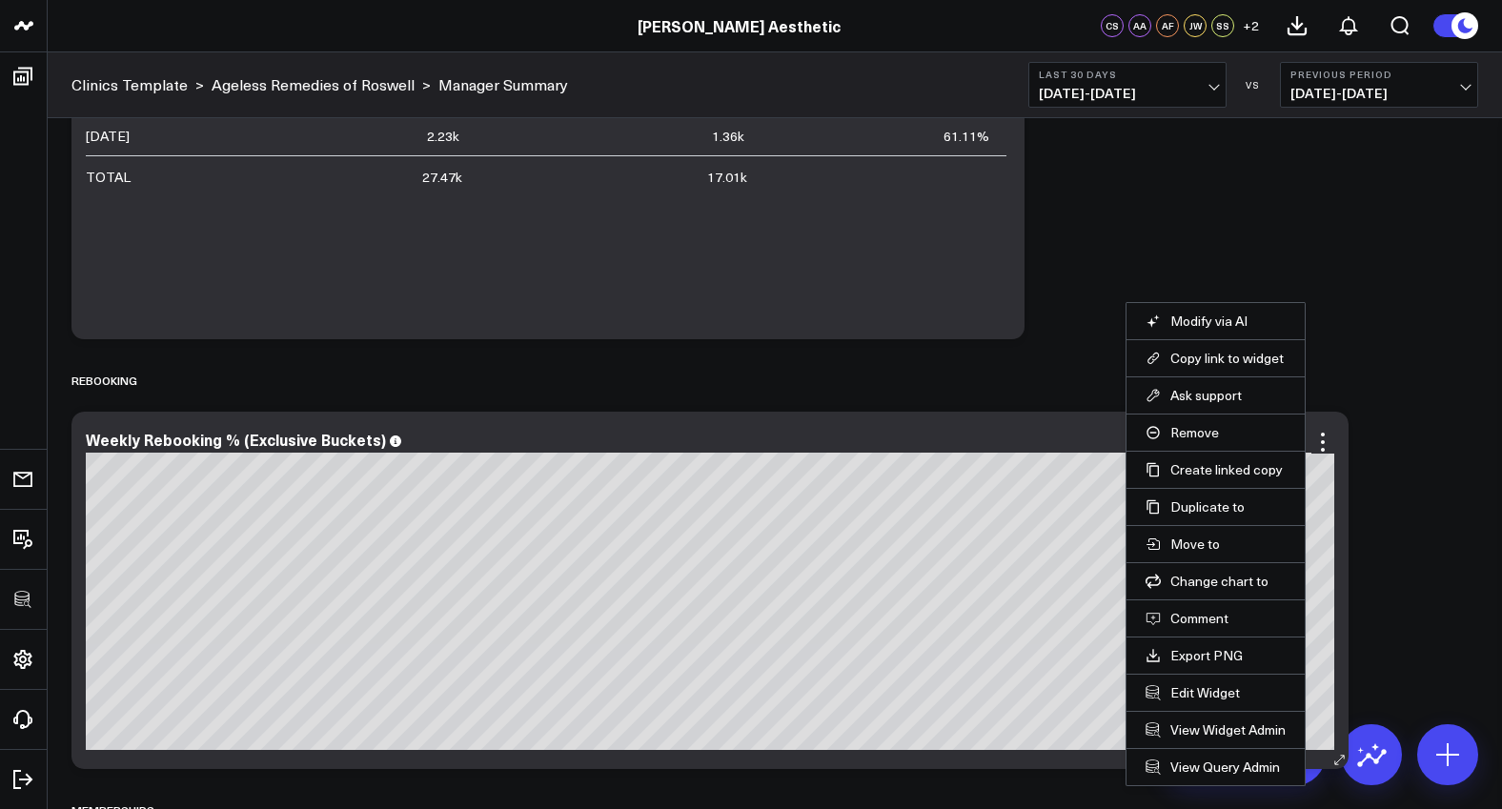
scroll to position [3335, 0]
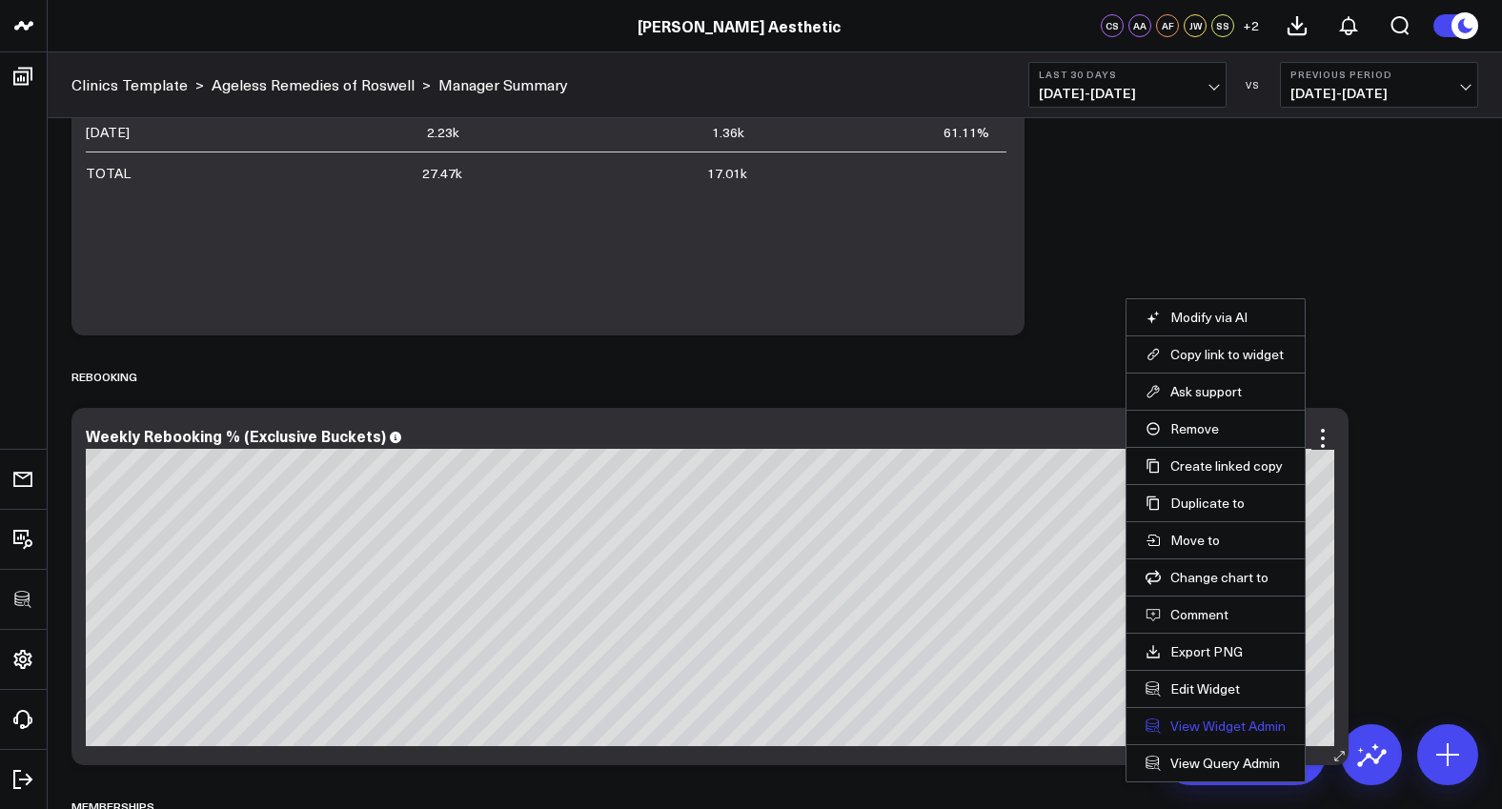
click at [1231, 729] on link "View Widget Admin" at bounding box center [1215, 726] width 140 height 17
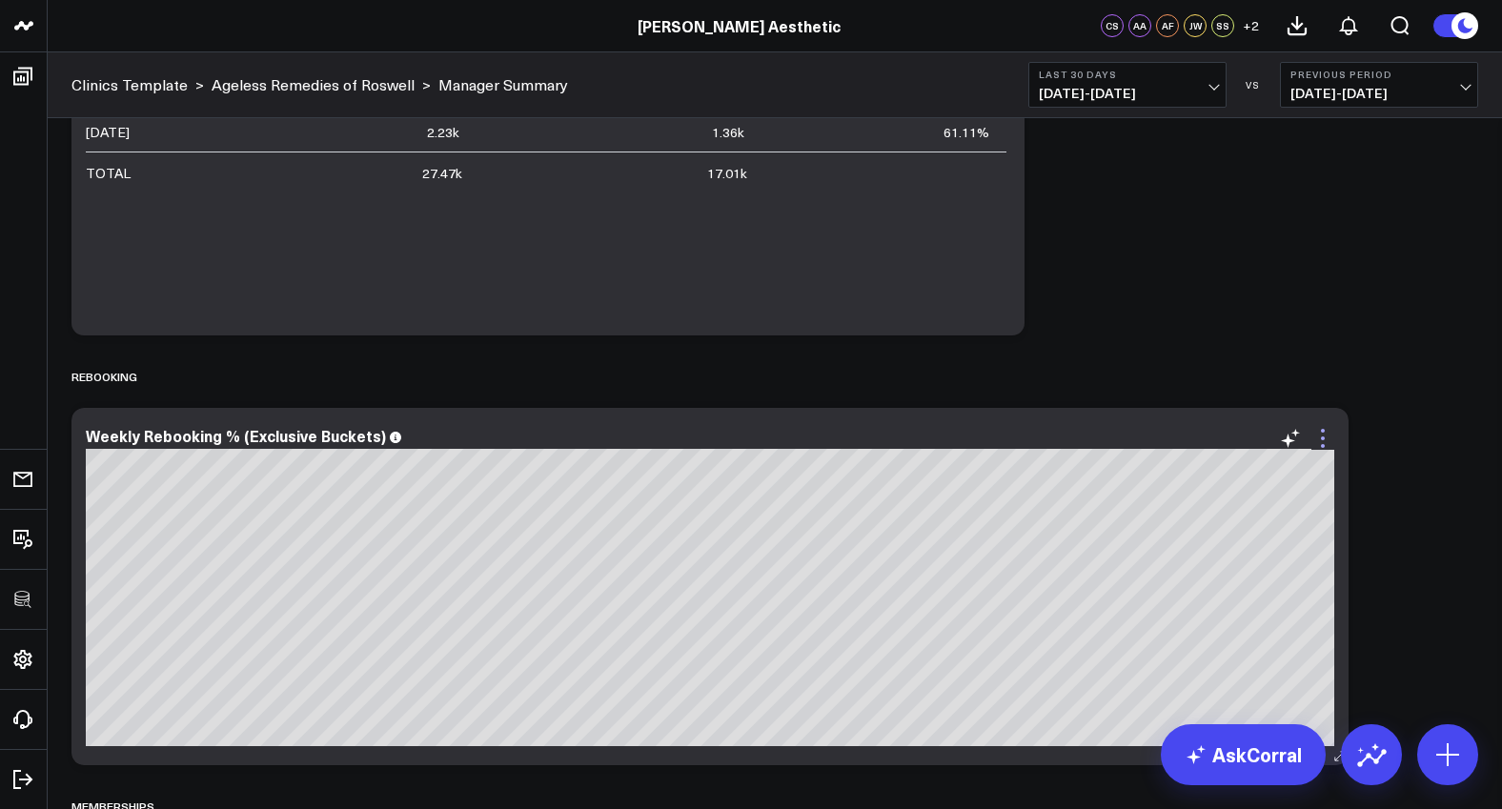
click at [1325, 446] on icon at bounding box center [1322, 438] width 23 height 23
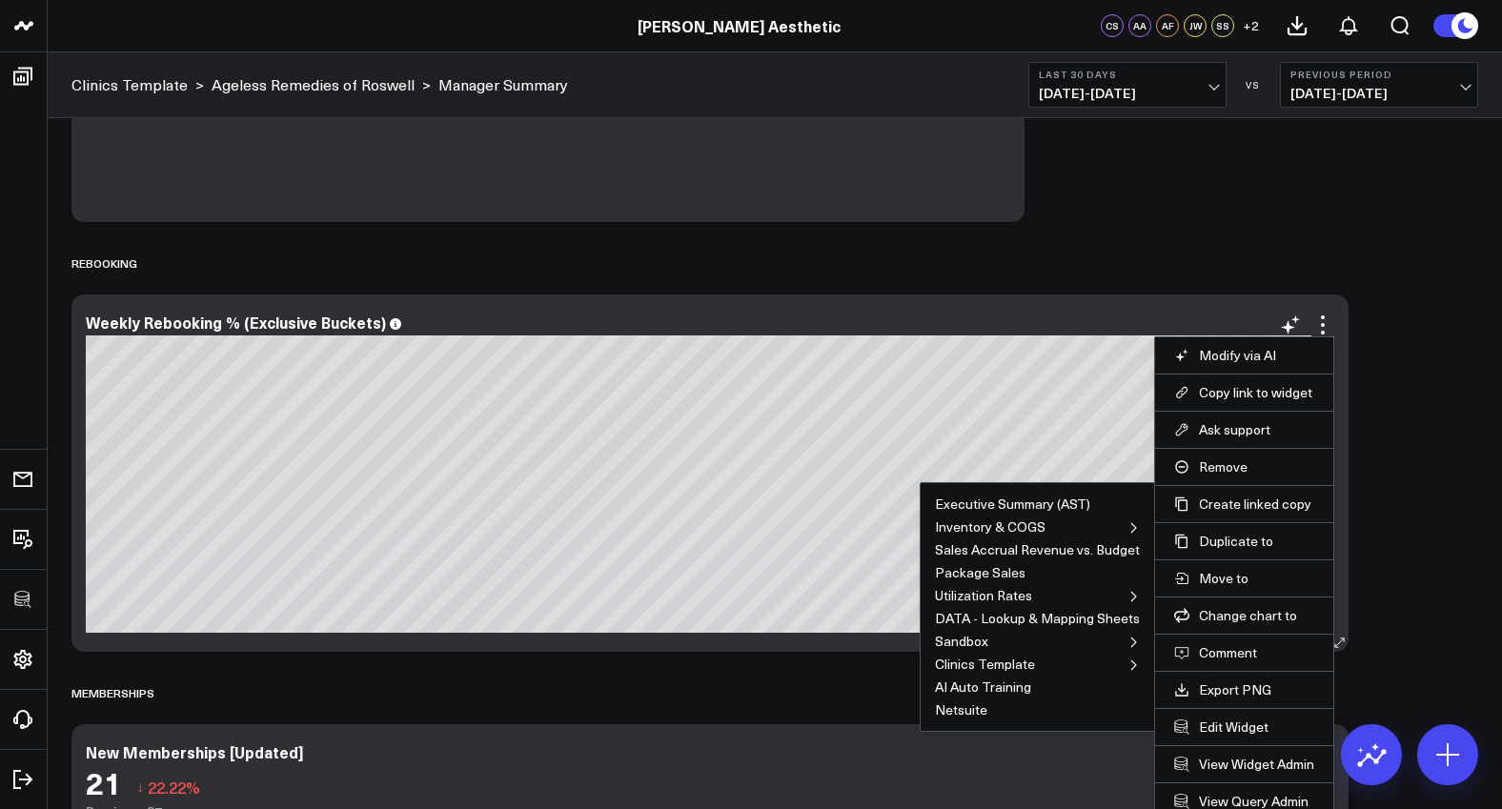
scroll to position [3549, 0]
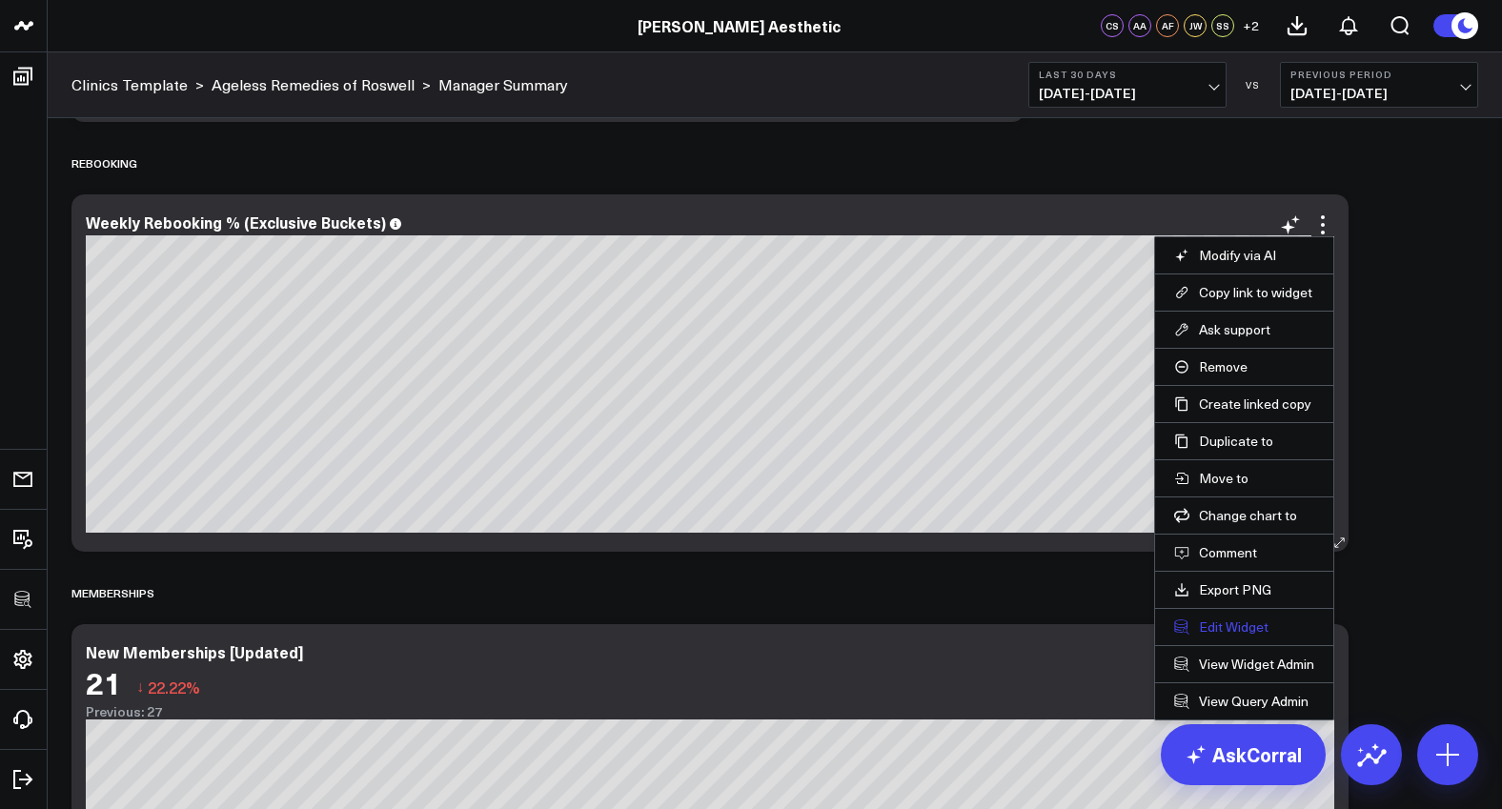
click at [1261, 633] on button "Edit Widget" at bounding box center [1244, 626] width 140 height 17
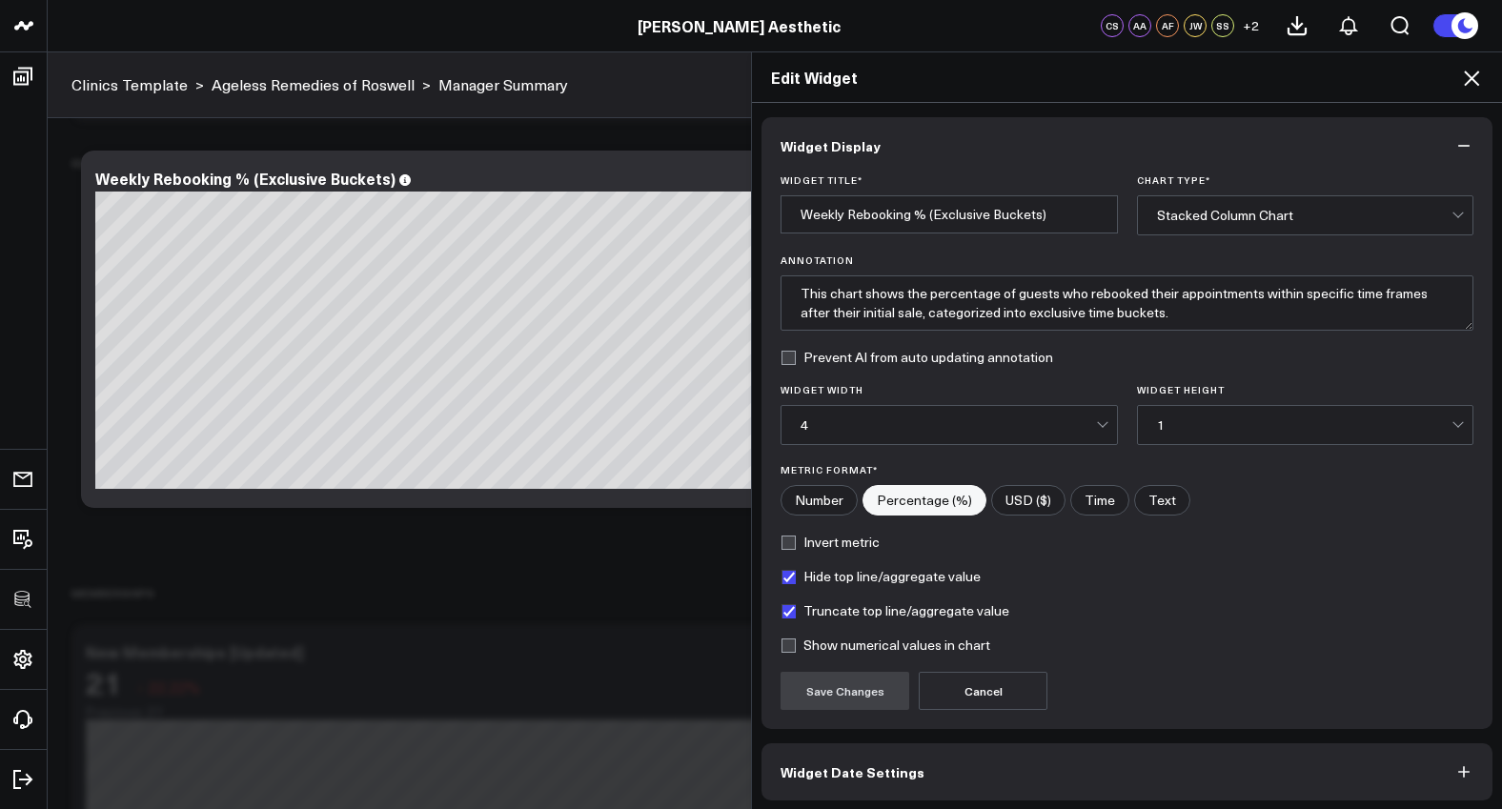
scroll to position [76, 0]
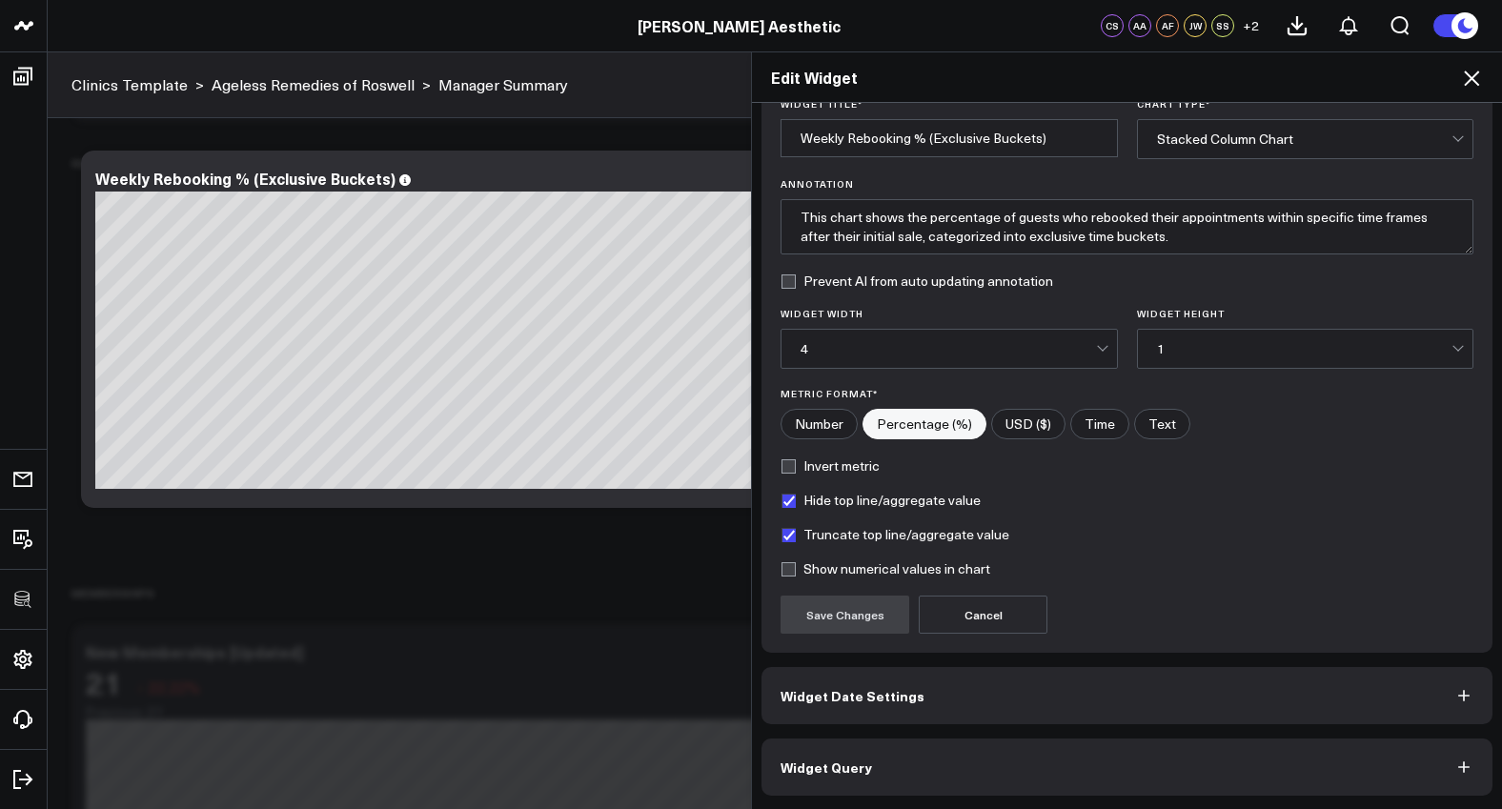
click at [1148, 759] on button "Widget Query" at bounding box center [1126, 766] width 731 height 57
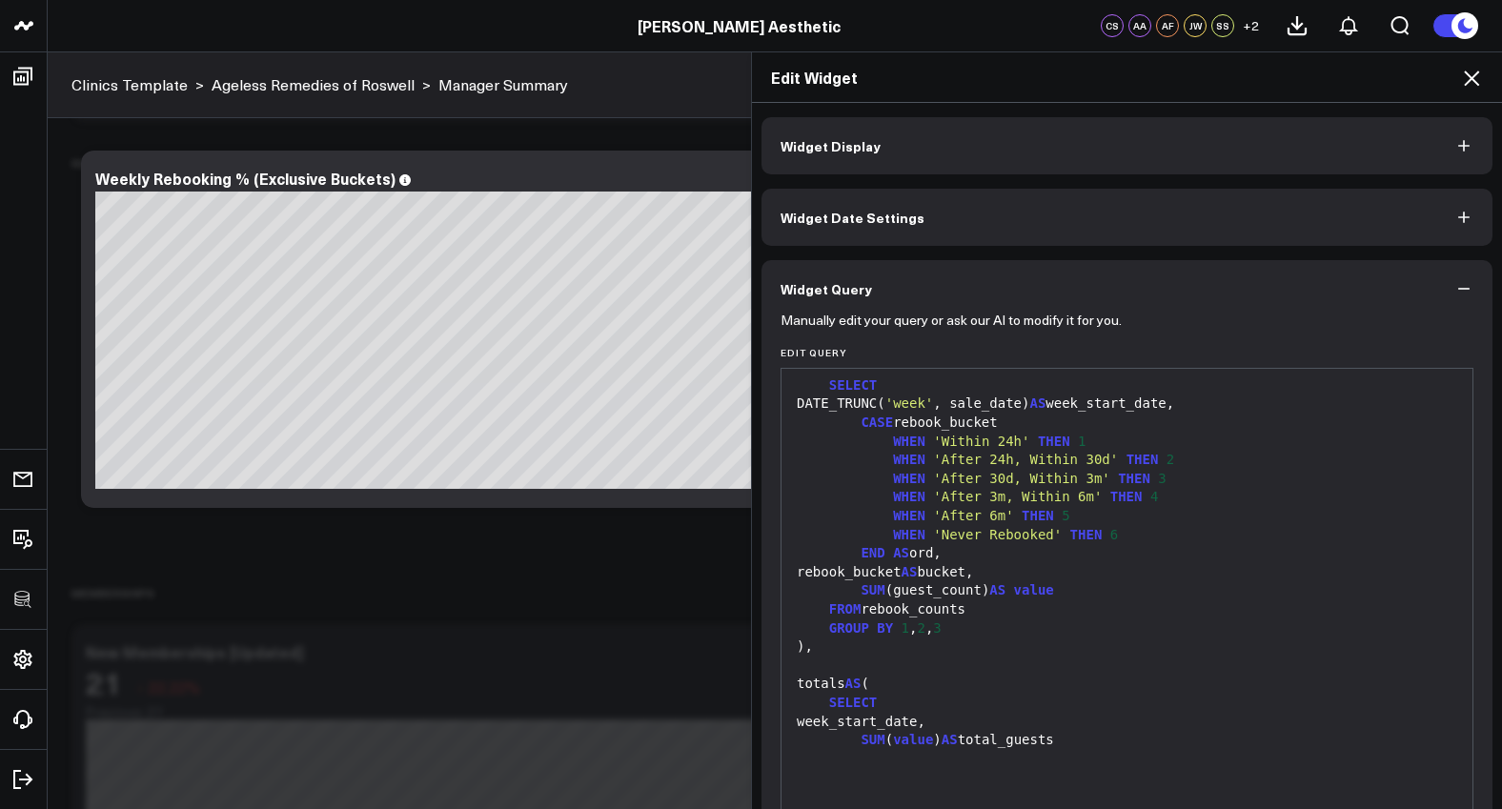
scroll to position [125, 0]
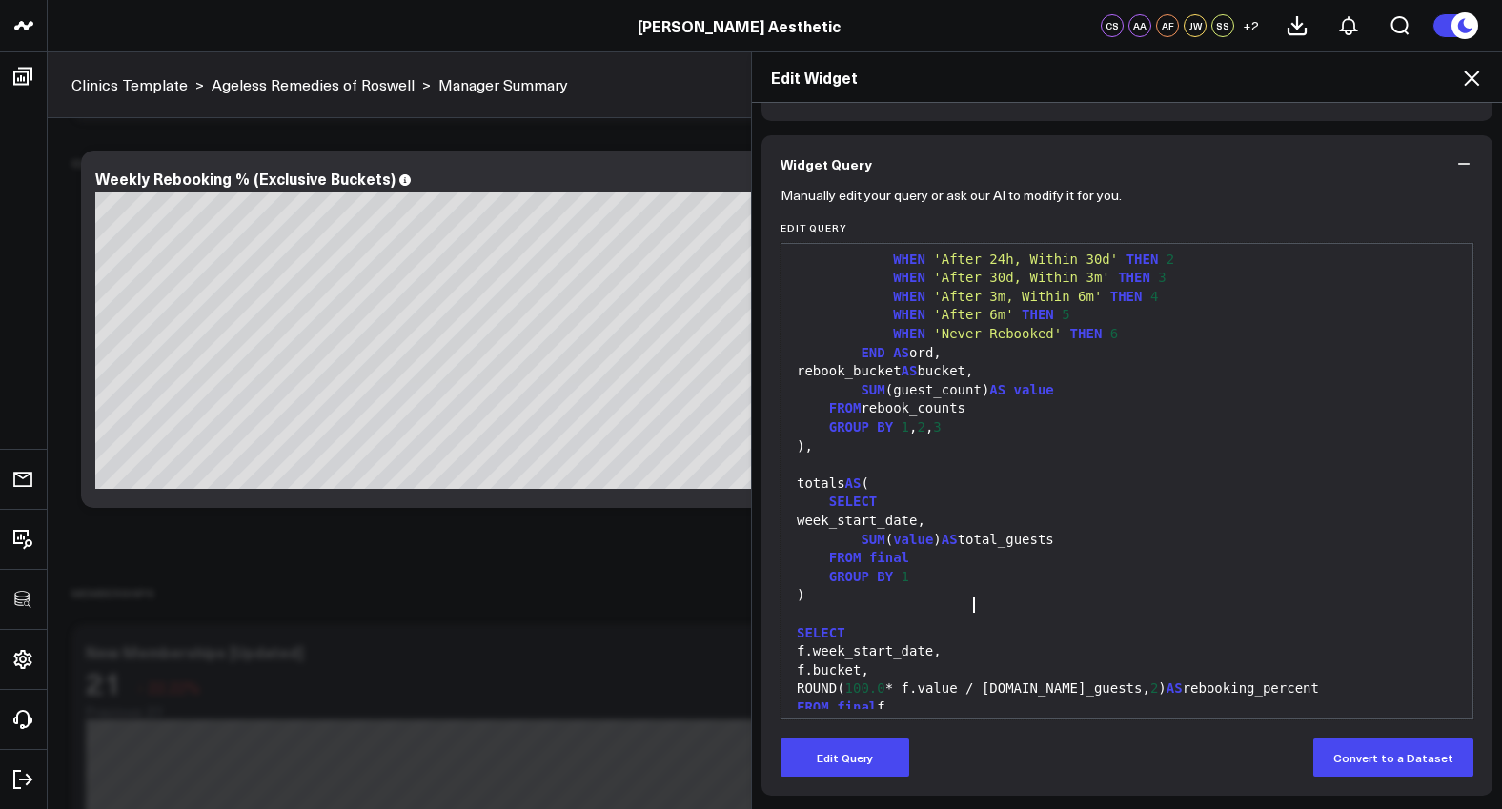
click at [1163, 642] on div "f.week_start_date," at bounding box center [1127, 651] width 672 height 19
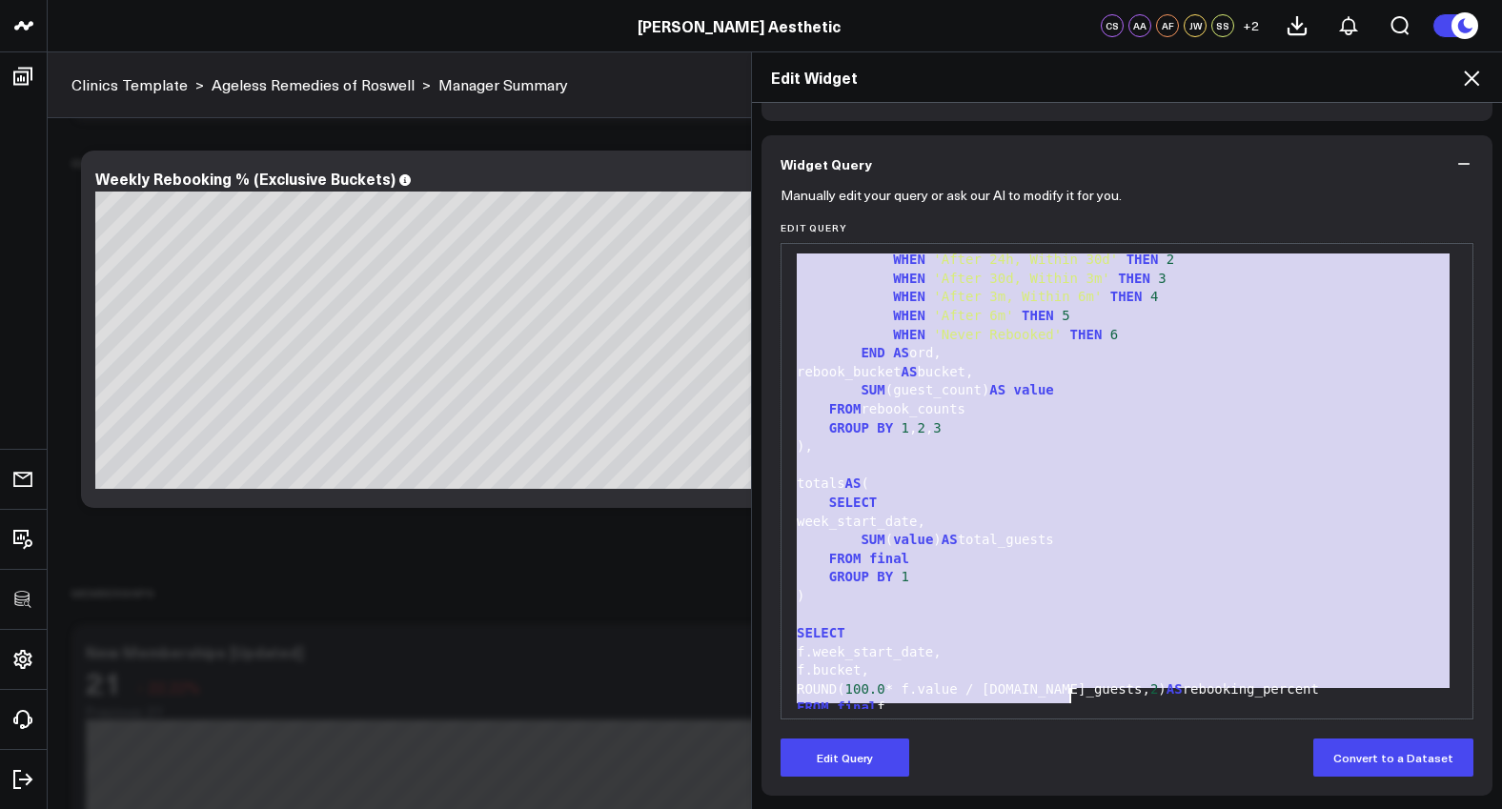
copy div "WITH AND jd.appointment_created_date <= jd.sale_date + INTERVAL '90 days' THEN …"
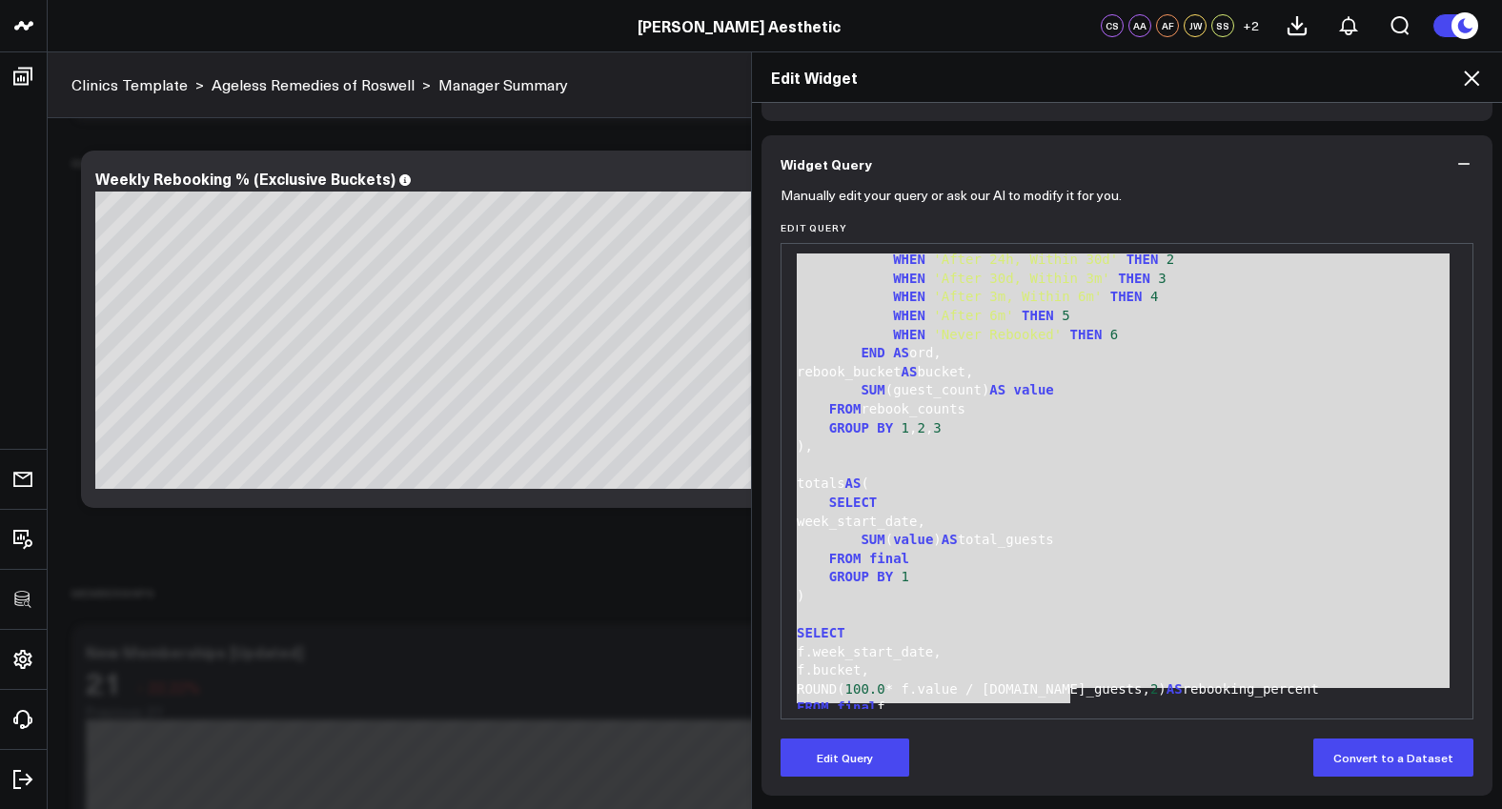
click at [1467, 78] on icon at bounding box center [1471, 78] width 23 height 23
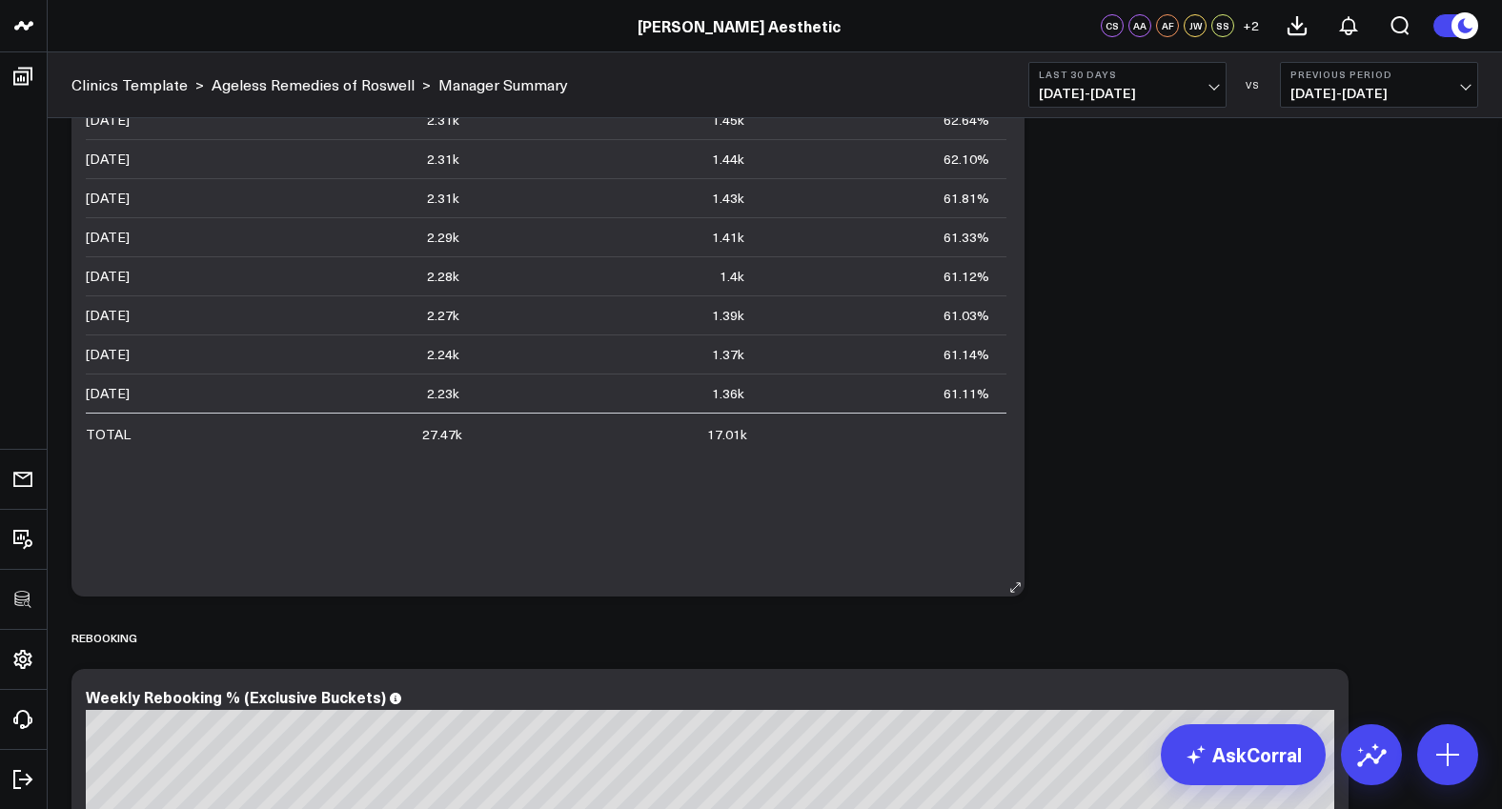
scroll to position [2395, 0]
